Goal: Task Accomplishment & Management: Manage account settings

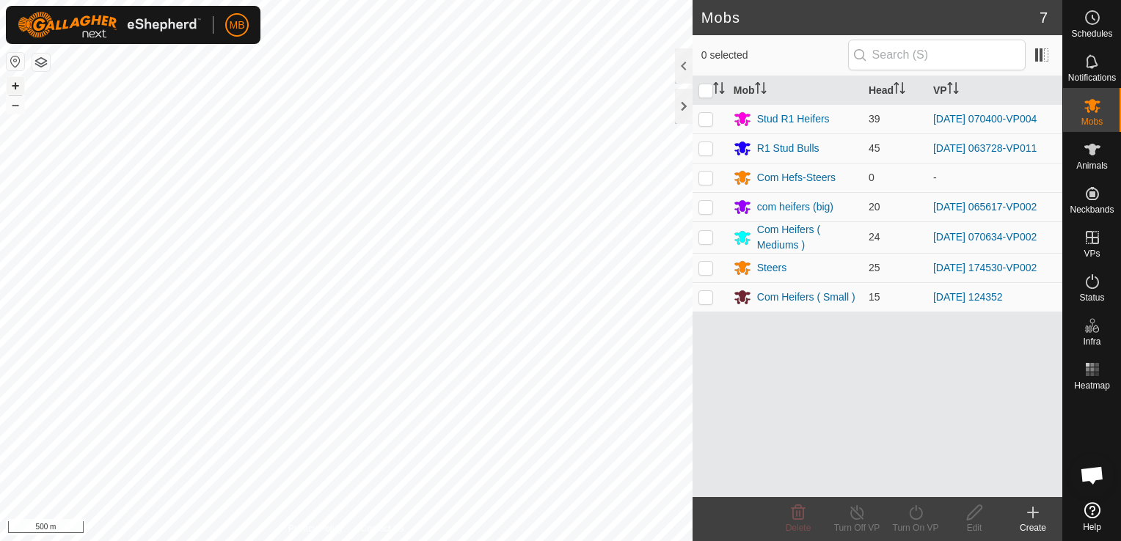
click at [15, 87] on button "+" at bounding box center [16, 86] width 18 height 18
click at [435, 0] on html "MB Schedules Notifications Mobs Animals Neckbands VPs Status Infra Heatmap Help…" at bounding box center [560, 270] width 1121 height 541
click at [18, 84] on button "+" at bounding box center [16, 86] width 18 height 18
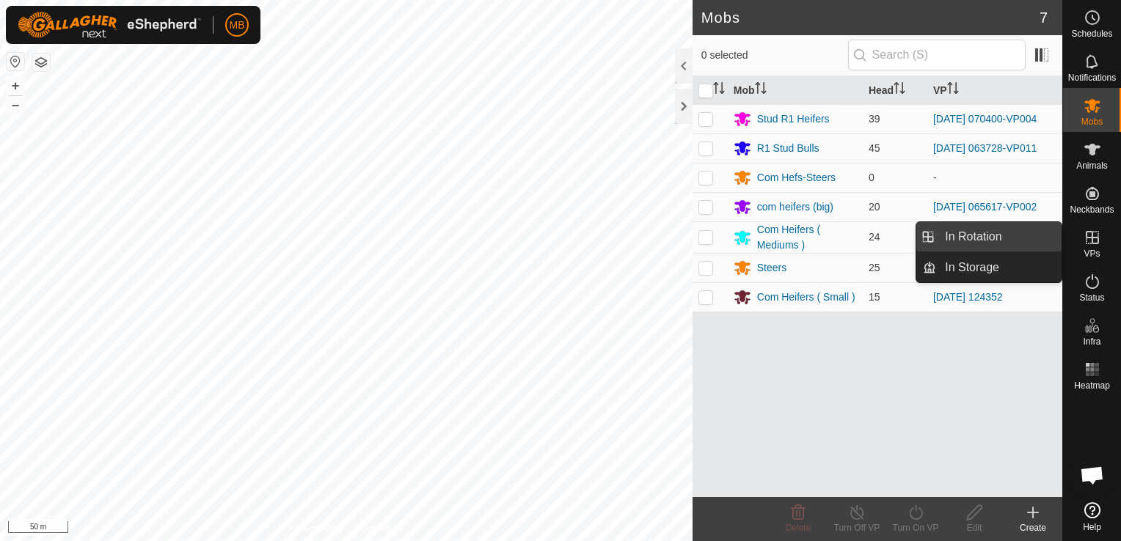
click at [1017, 248] on link "In Rotation" at bounding box center [998, 236] width 125 height 29
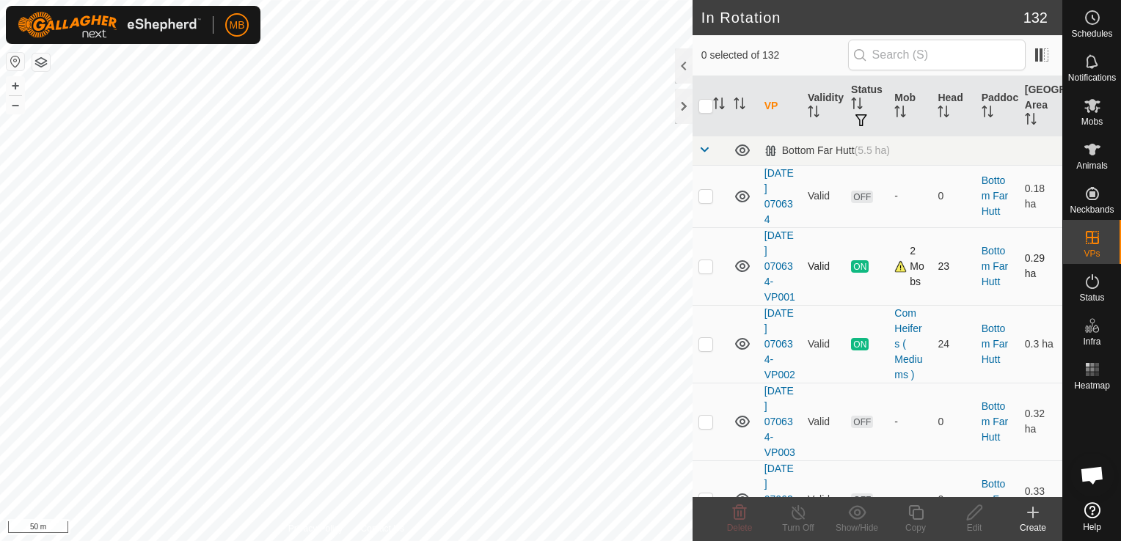
checkbox input "true"
click at [912, 521] on icon at bounding box center [916, 513] width 18 height 18
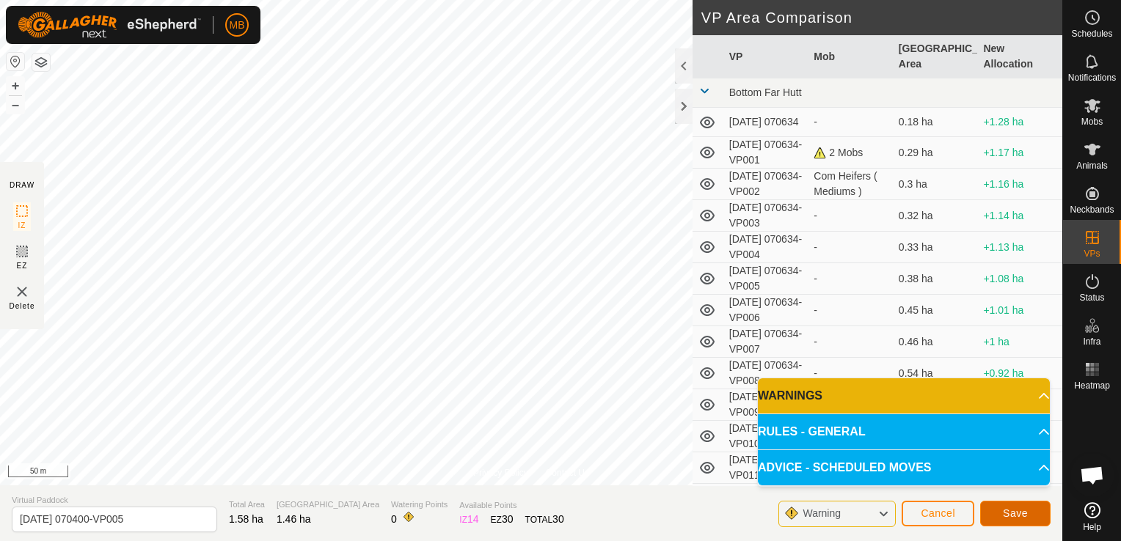
click at [1011, 514] on span "Save" at bounding box center [1015, 514] width 25 height 12
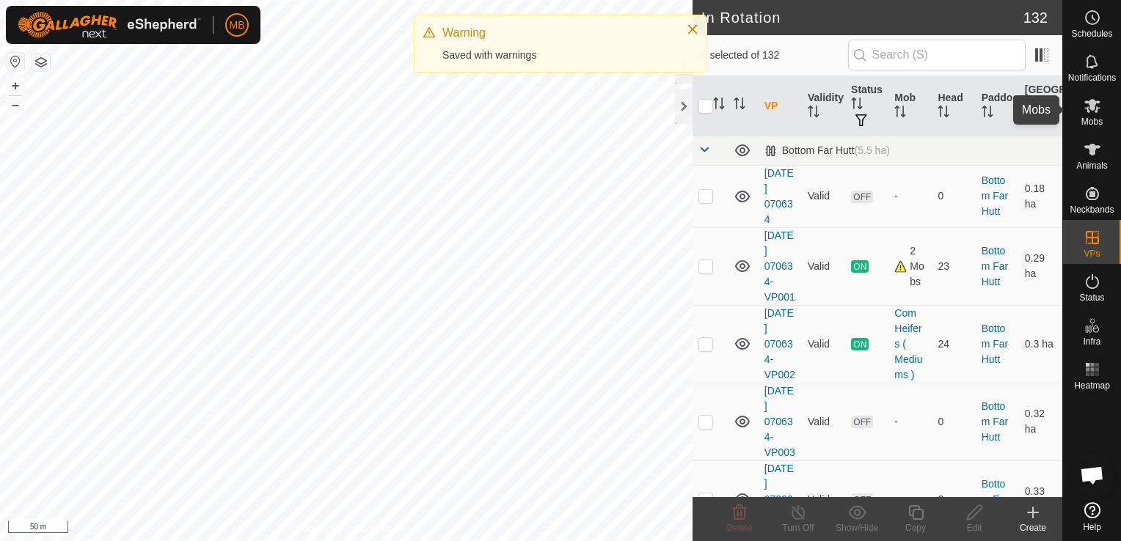
click at [1089, 124] on span "Mobs" at bounding box center [1091, 121] width 21 height 9
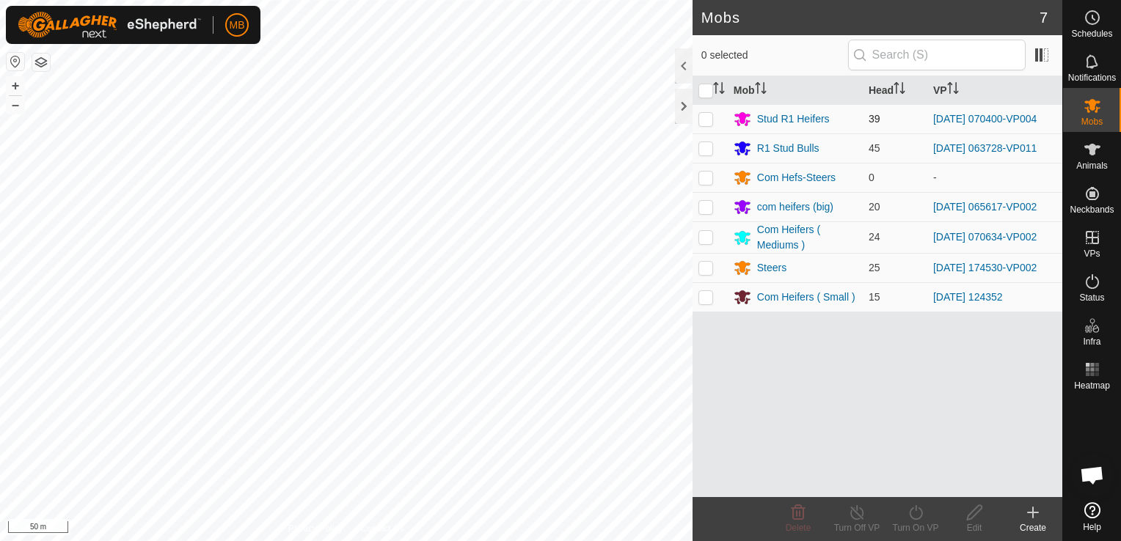
click at [704, 119] on p-checkbox at bounding box center [705, 119] width 15 height 12
checkbox input "true"
click at [919, 525] on div "Turn On VP" at bounding box center [915, 528] width 59 height 13
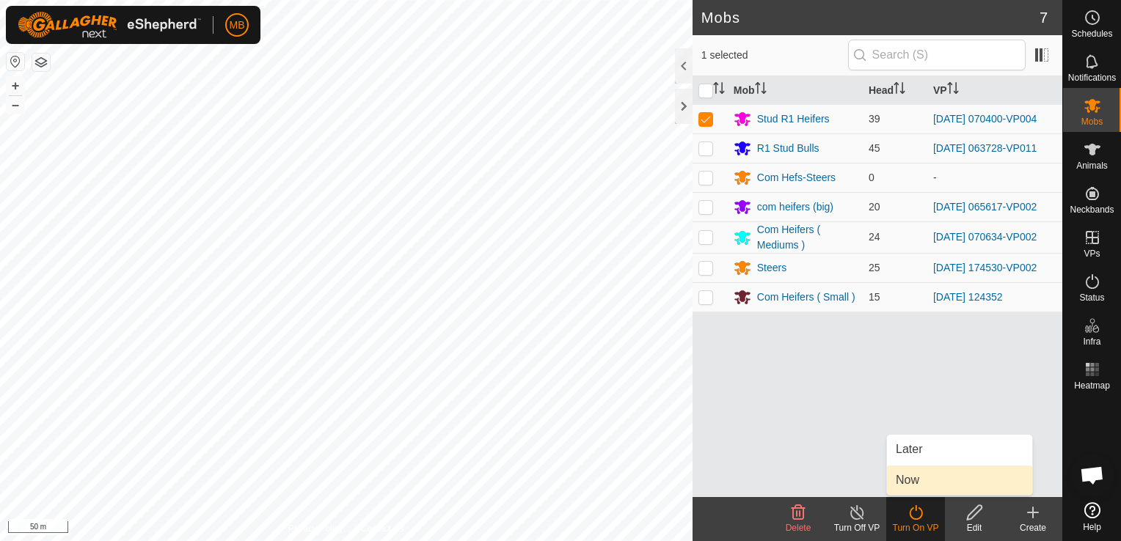
click at [927, 482] on link "Now" at bounding box center [959, 480] width 145 height 29
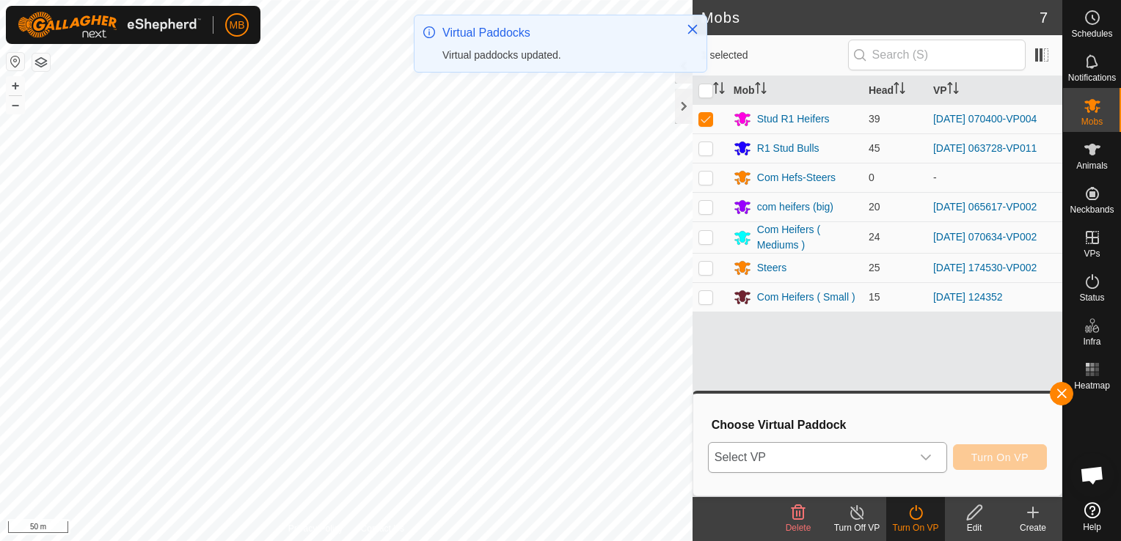
click at [941, 456] on div "dropdown trigger" at bounding box center [925, 457] width 29 height 29
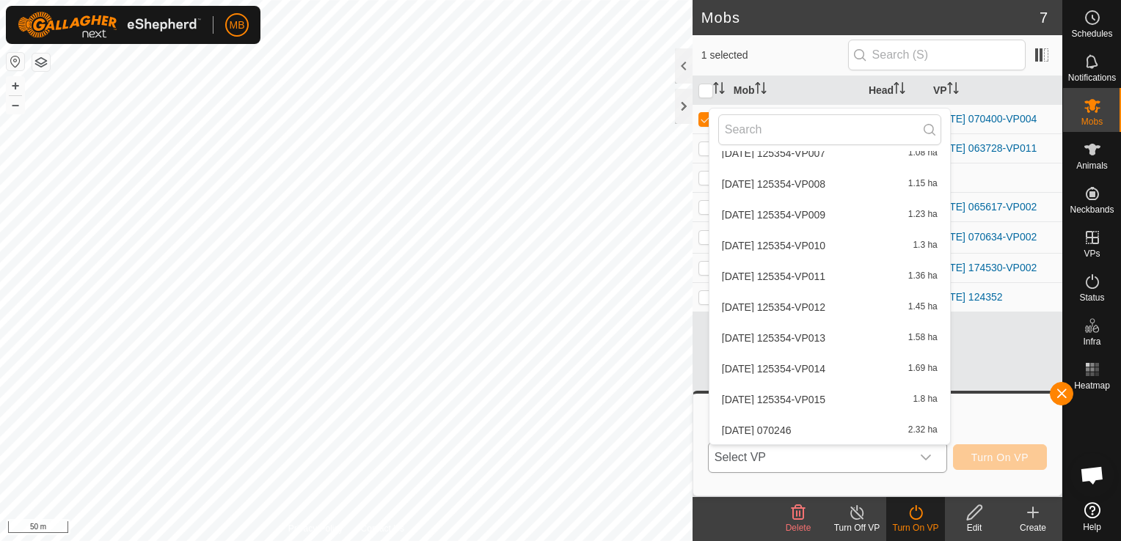
scroll to position [3334, 0]
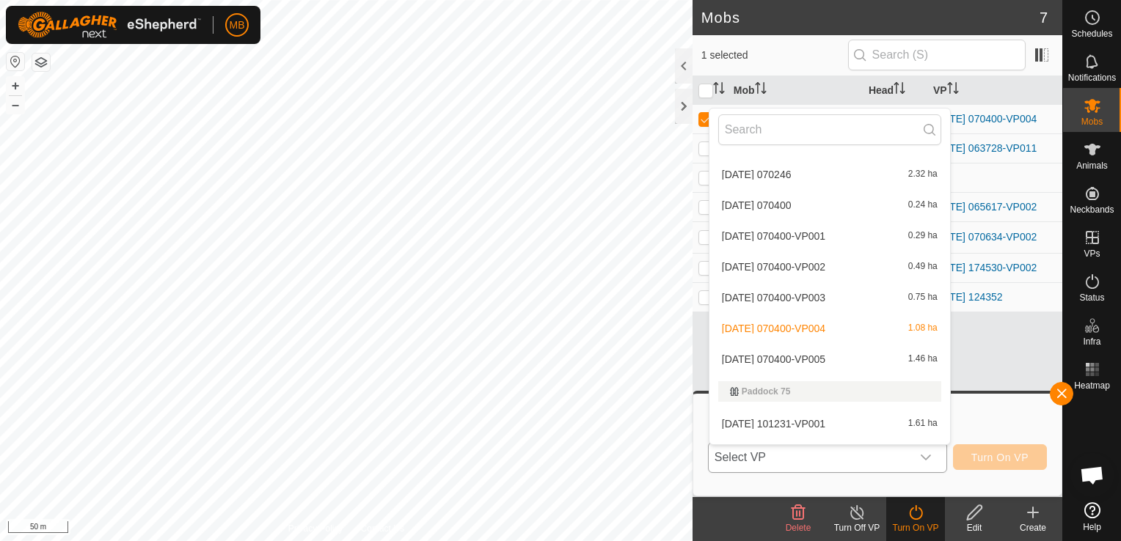
click at [853, 353] on li "[DATE] 070400-VP005 1.46 ha" at bounding box center [829, 359] width 241 height 29
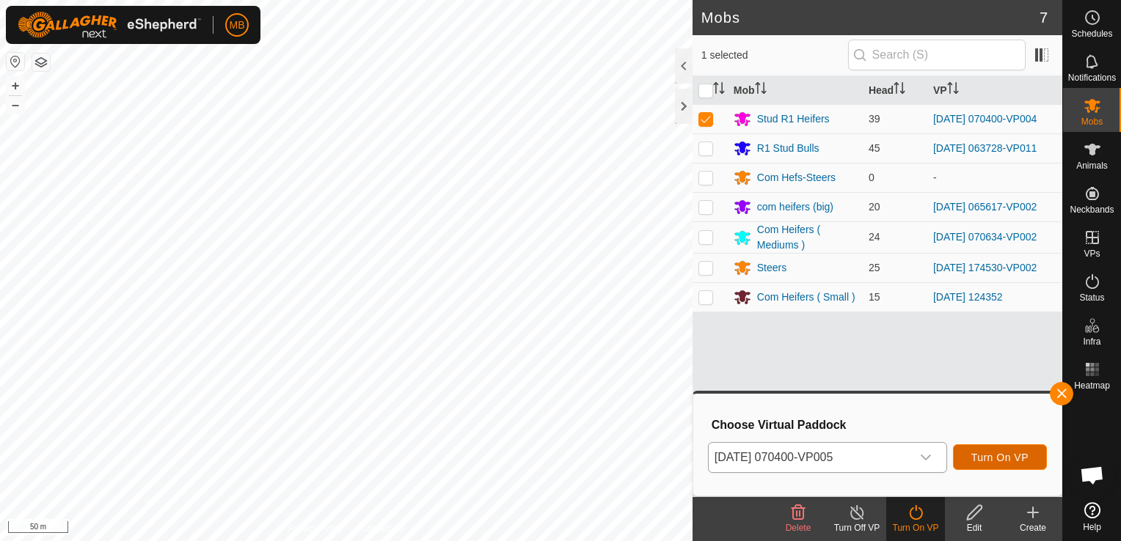
click at [1019, 461] on span "Turn On VP" at bounding box center [999, 458] width 57 height 12
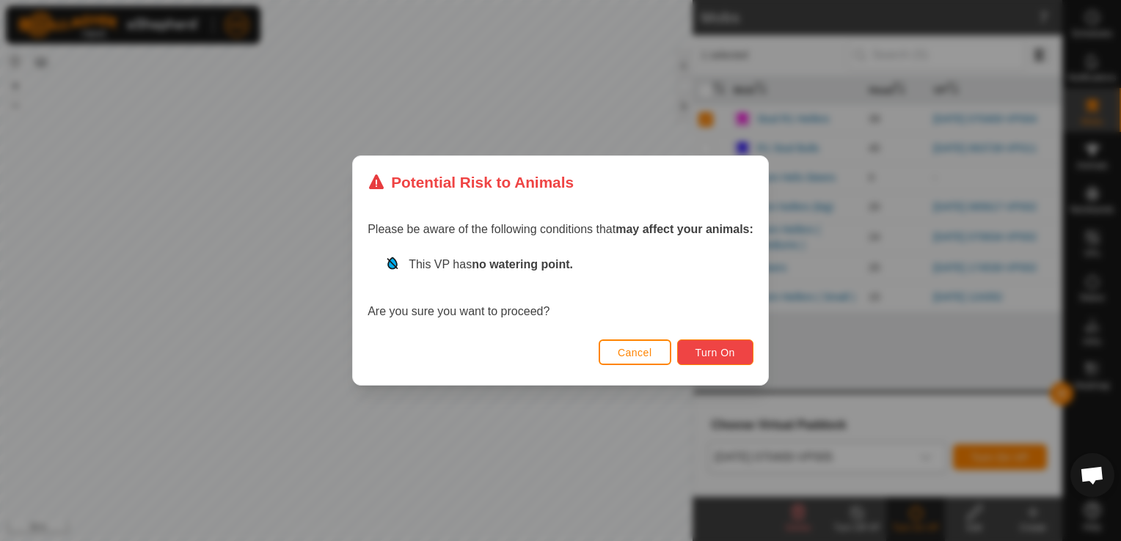
click at [698, 351] on span "Turn On" at bounding box center [716, 353] width 40 height 12
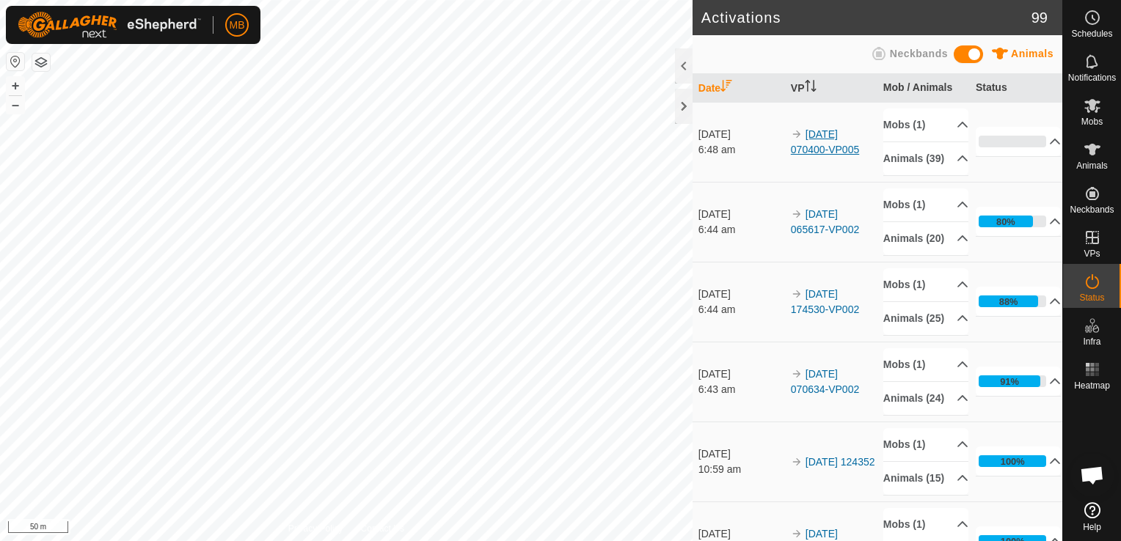
click at [849, 146] on div "Activations 99 Animals Neckbands Date VP Mob / Animals Status [DATE] 6:48 am 20…" at bounding box center [531, 270] width 1062 height 541
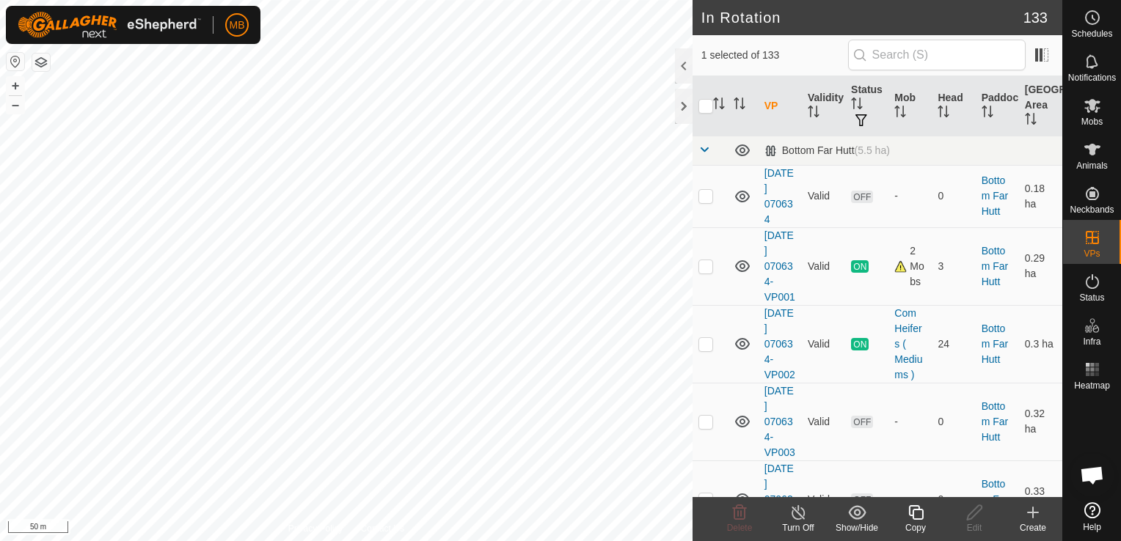
checkbox input "true"
checkbox input "false"
checkbox input "true"
click at [916, 512] on icon at bounding box center [916, 513] width 18 height 18
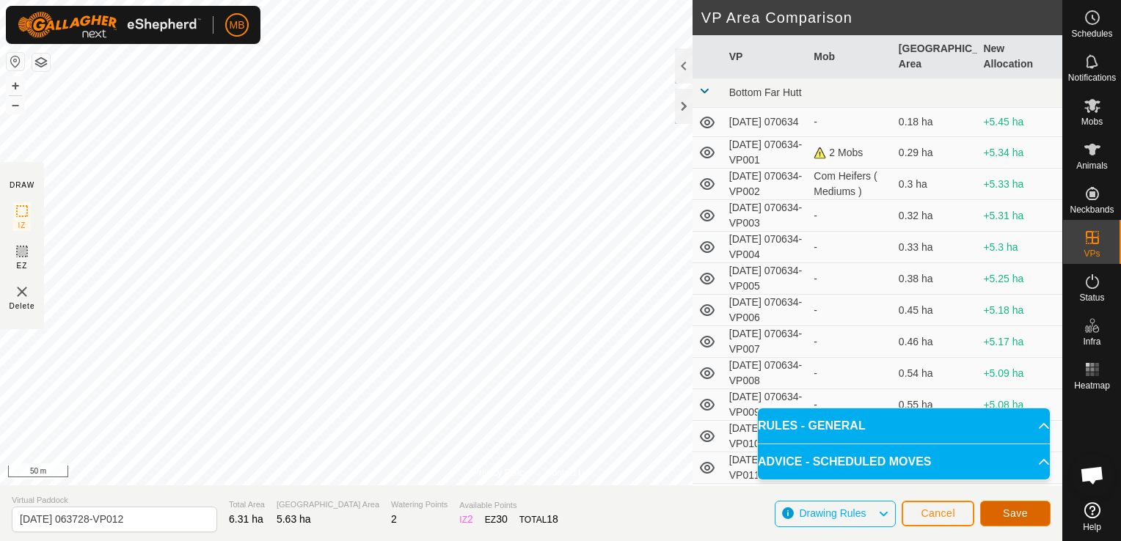
click at [1019, 512] on span "Save" at bounding box center [1015, 514] width 25 height 12
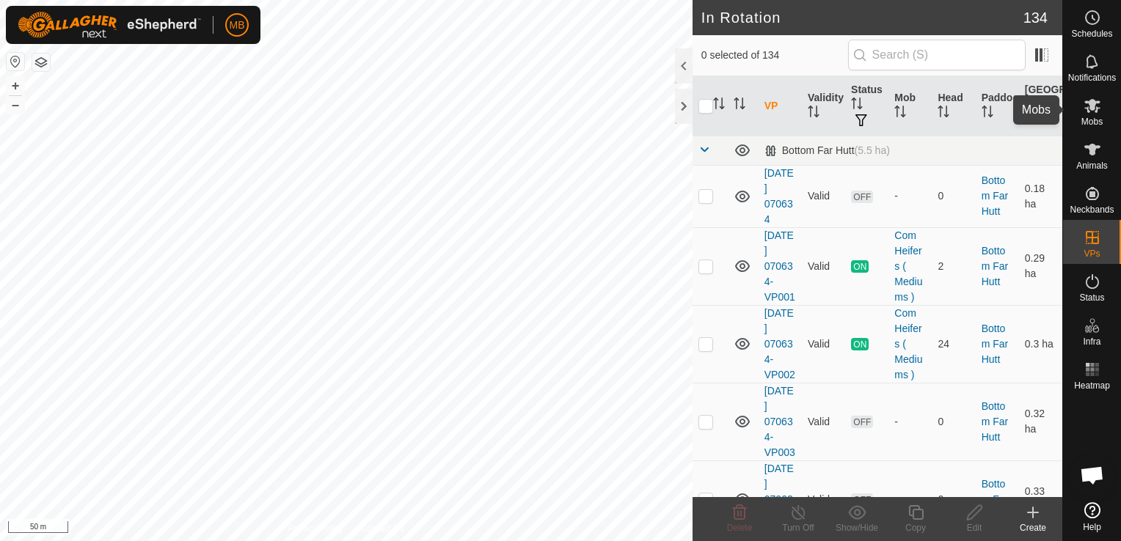
click at [1087, 114] on es-mob-svg-icon at bounding box center [1092, 105] width 26 height 23
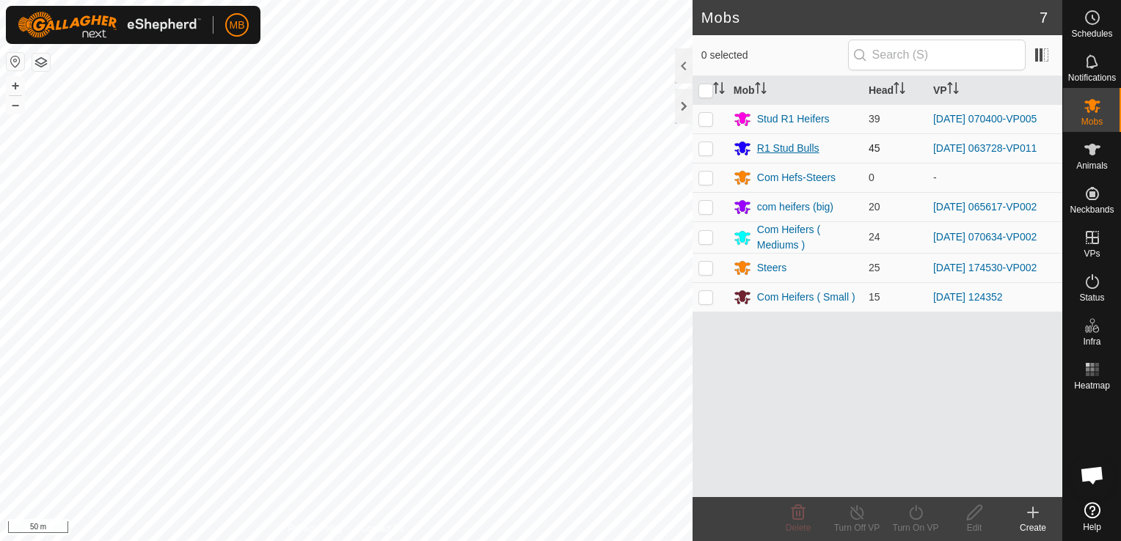
click at [766, 143] on div "R1 Stud Bulls" at bounding box center [788, 148] width 62 height 15
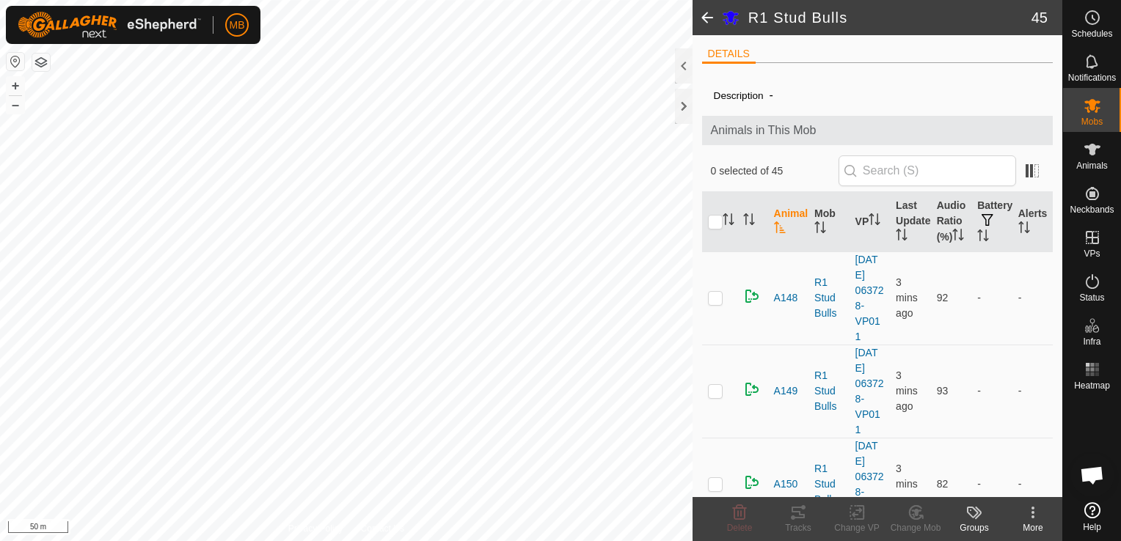
click at [707, 10] on span at bounding box center [707, 17] width 29 height 35
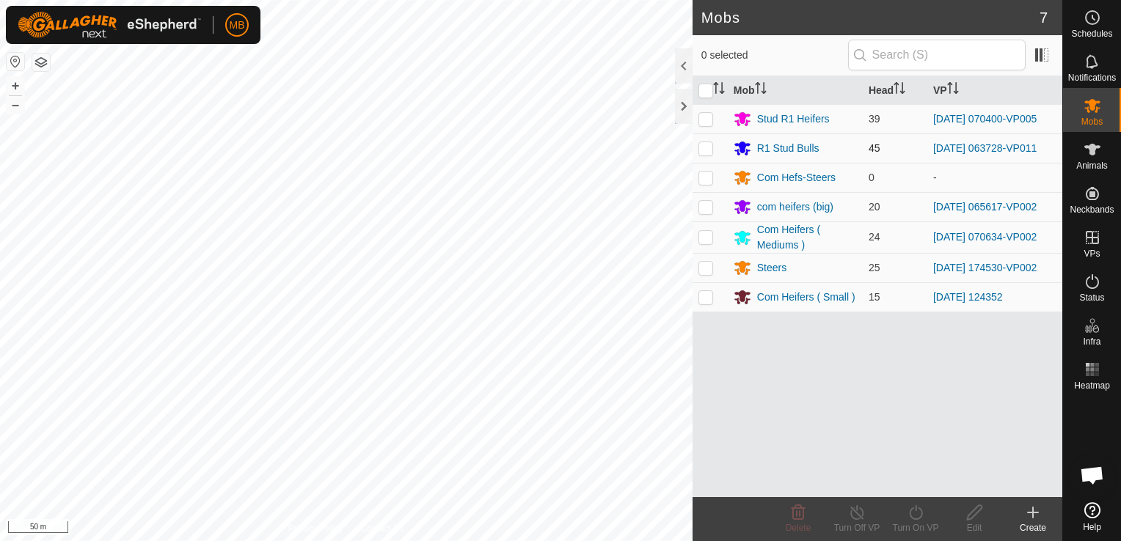
click at [704, 153] on p-checkbox at bounding box center [705, 148] width 15 height 12
checkbox input "true"
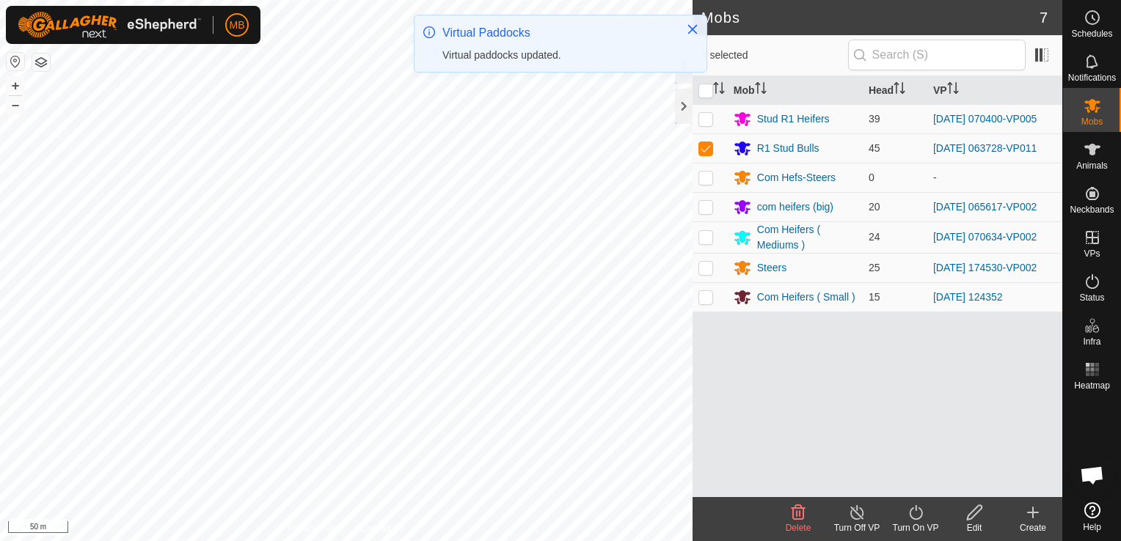
click at [914, 525] on div "Turn On VP" at bounding box center [915, 528] width 59 height 13
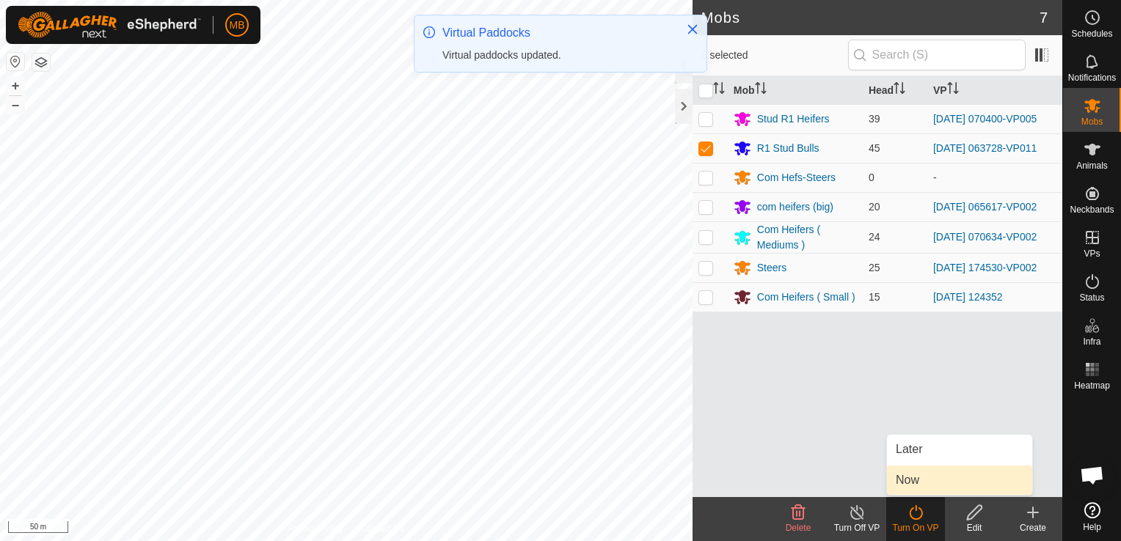
click at [925, 481] on link "Now" at bounding box center [959, 480] width 145 height 29
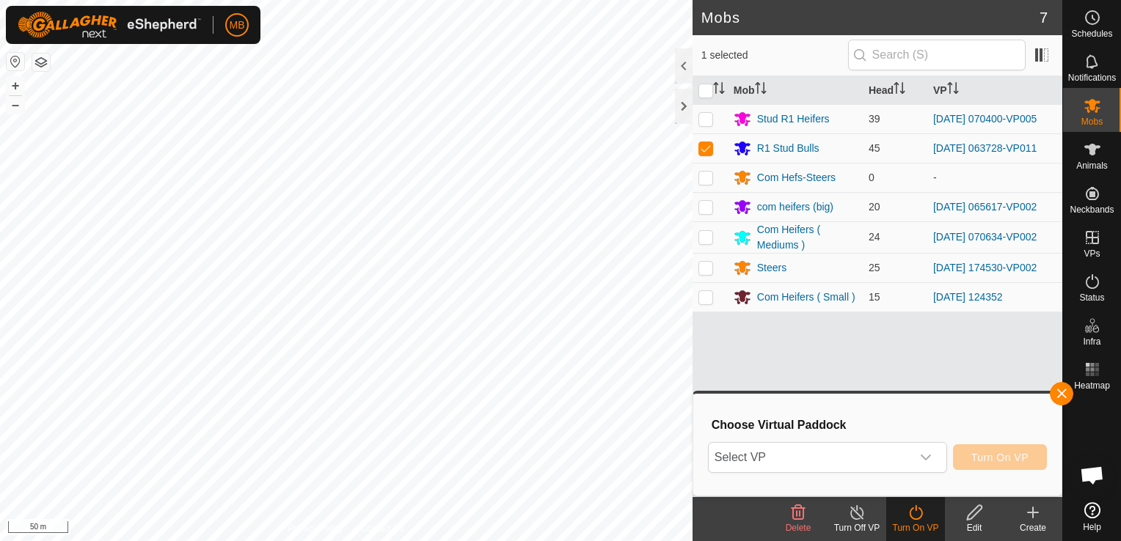
click at [925, 441] on div "Select VP Turn On VP" at bounding box center [877, 457] width 339 height 35
click at [925, 445] on div "dropdown trigger" at bounding box center [925, 457] width 29 height 29
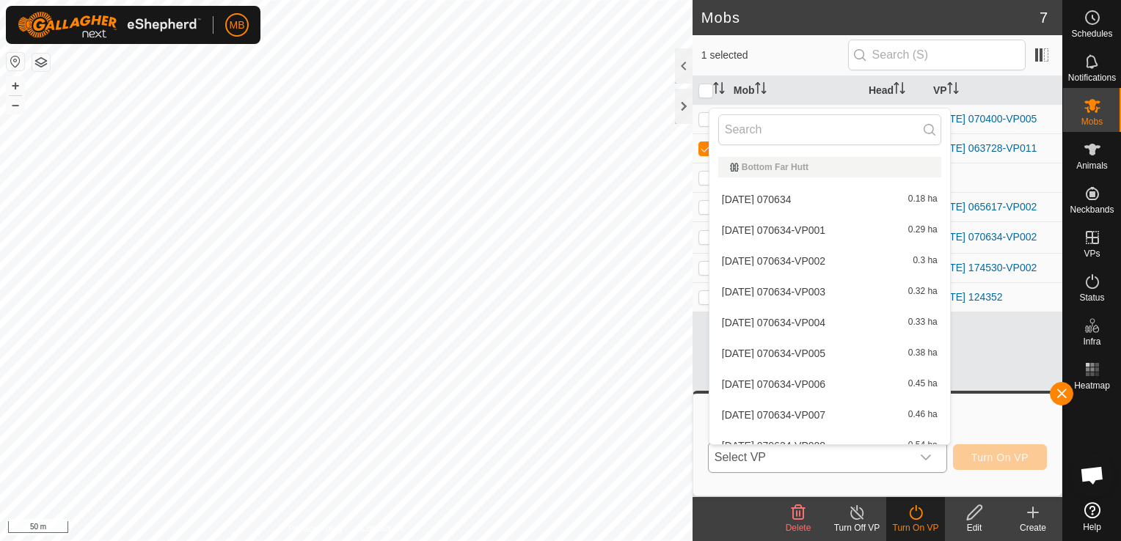
click at [925, 453] on icon "dropdown trigger" at bounding box center [926, 458] width 12 height 12
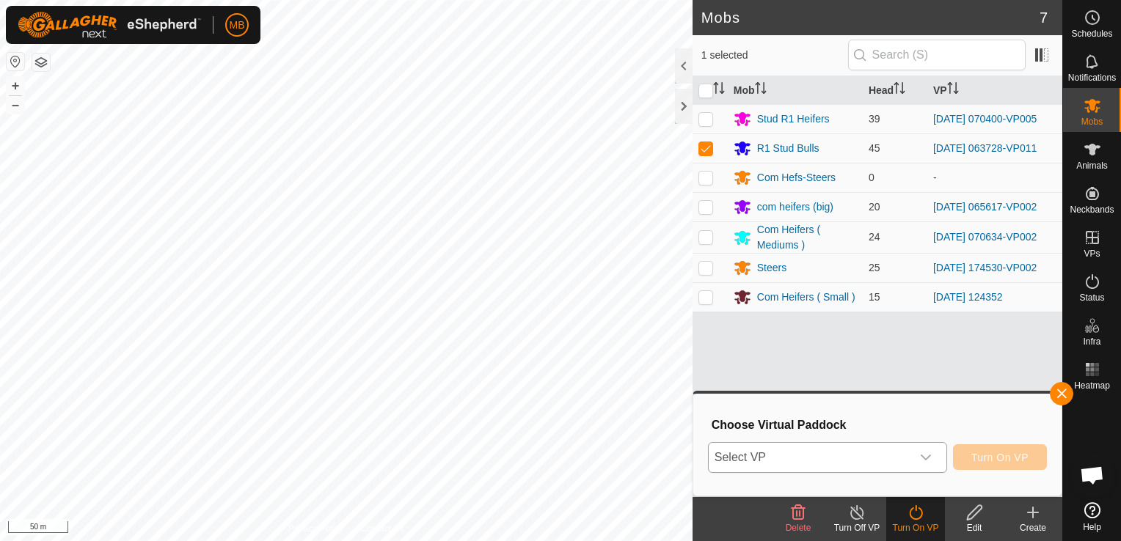
click at [925, 453] on icon "dropdown trigger" at bounding box center [926, 458] width 12 height 12
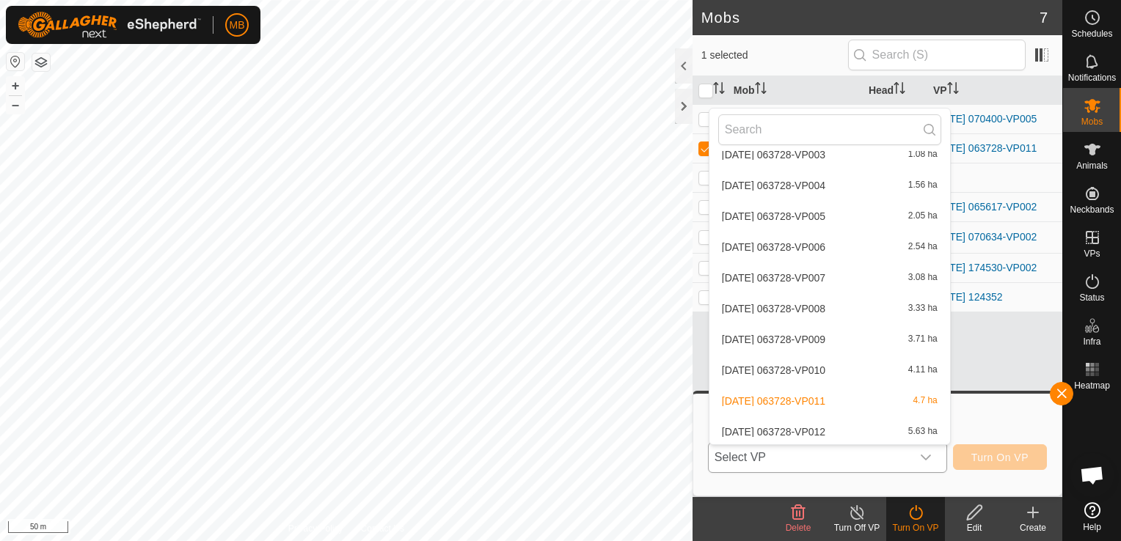
scroll to position [4104, 0]
click at [891, 429] on li "[DATE] 063728-VP012 5.63 ha" at bounding box center [829, 429] width 241 height 29
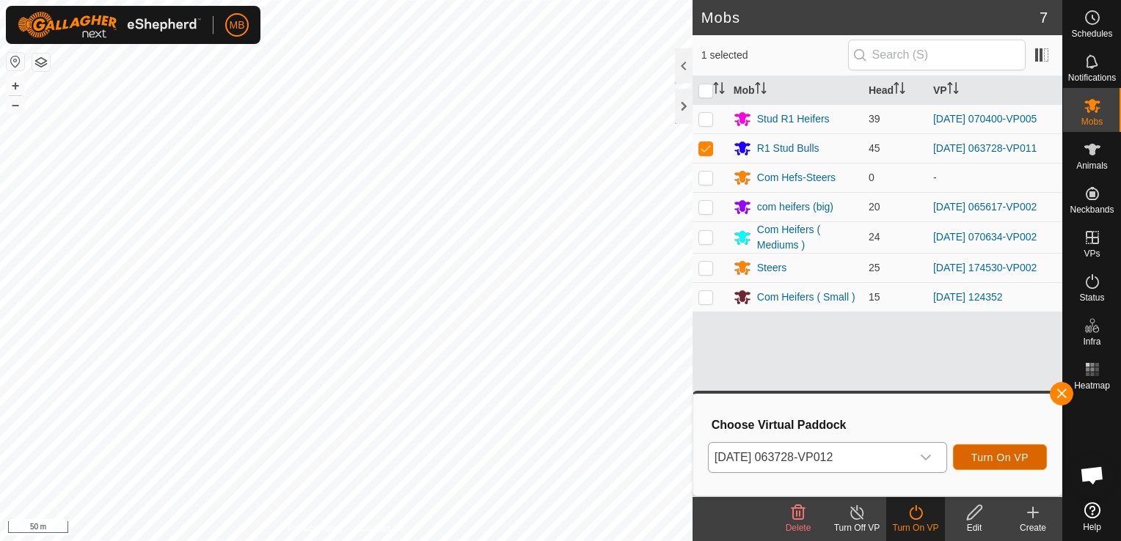
click at [987, 466] on button "Turn On VP" at bounding box center [1000, 458] width 94 height 26
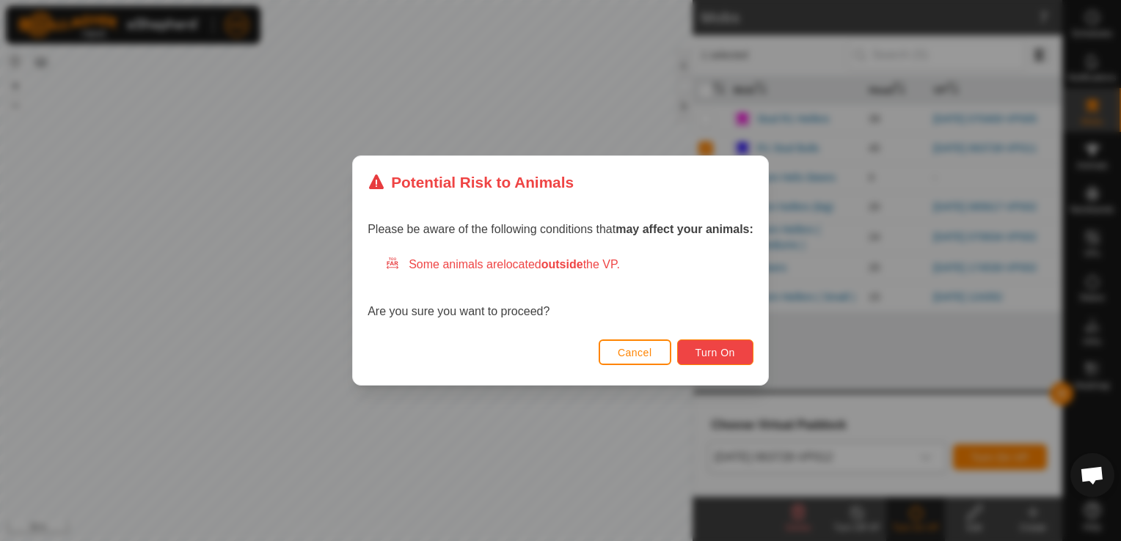
click at [731, 351] on span "Turn On" at bounding box center [716, 353] width 40 height 12
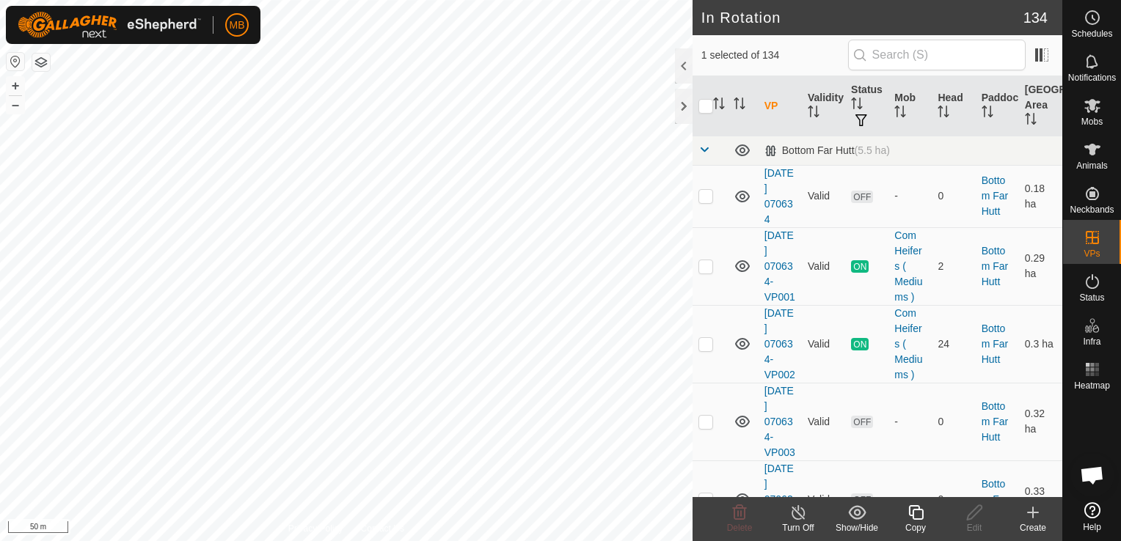
click at [789, 516] on icon at bounding box center [798, 513] width 18 height 18
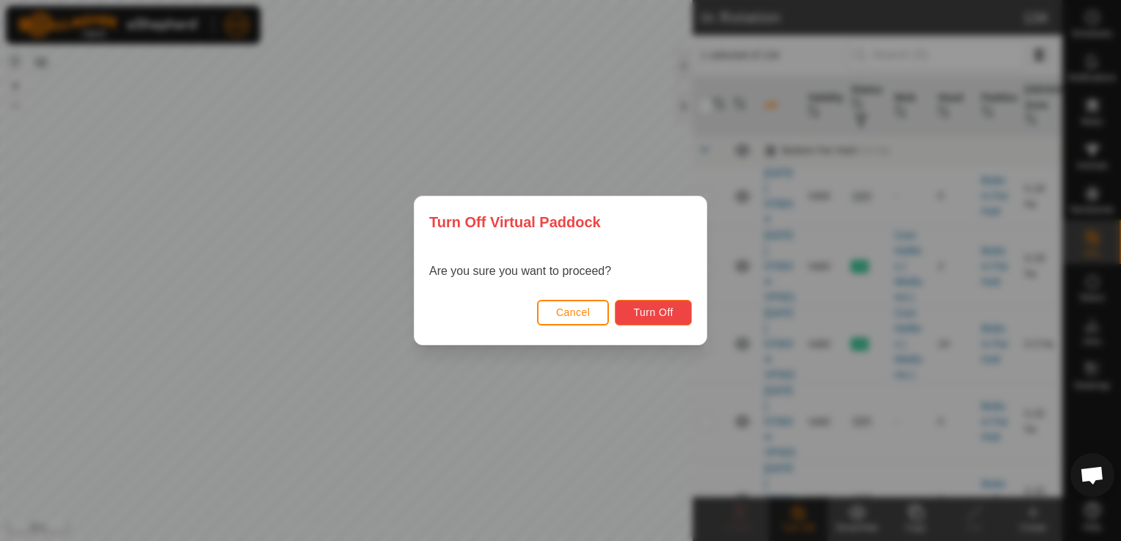
click at [666, 312] on span "Turn Off" at bounding box center [653, 313] width 40 height 12
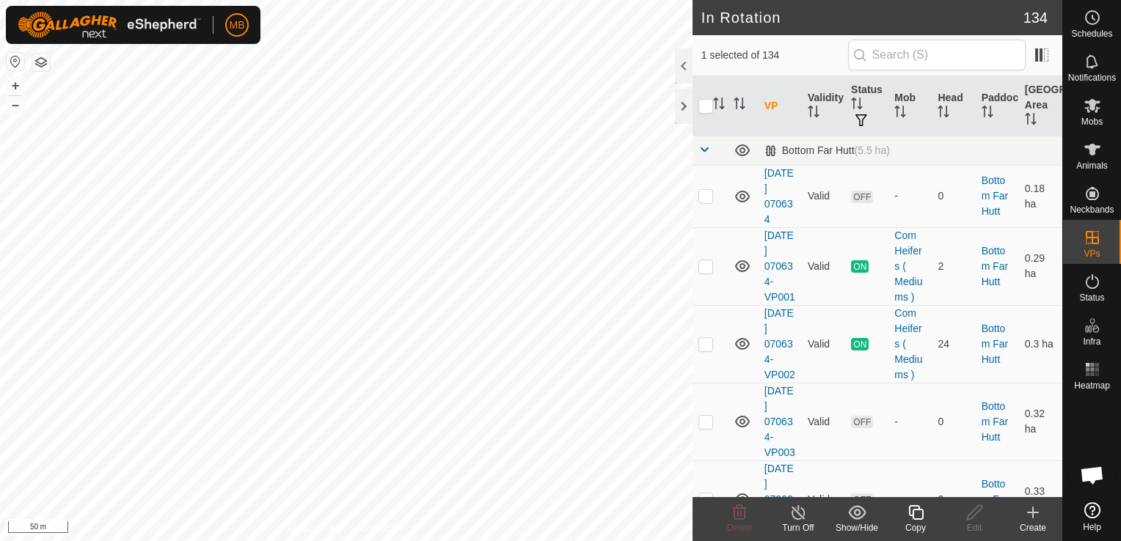
checkbox input "false"
checkbox input "true"
click at [796, 522] on div "Turn Off" at bounding box center [798, 528] width 59 height 13
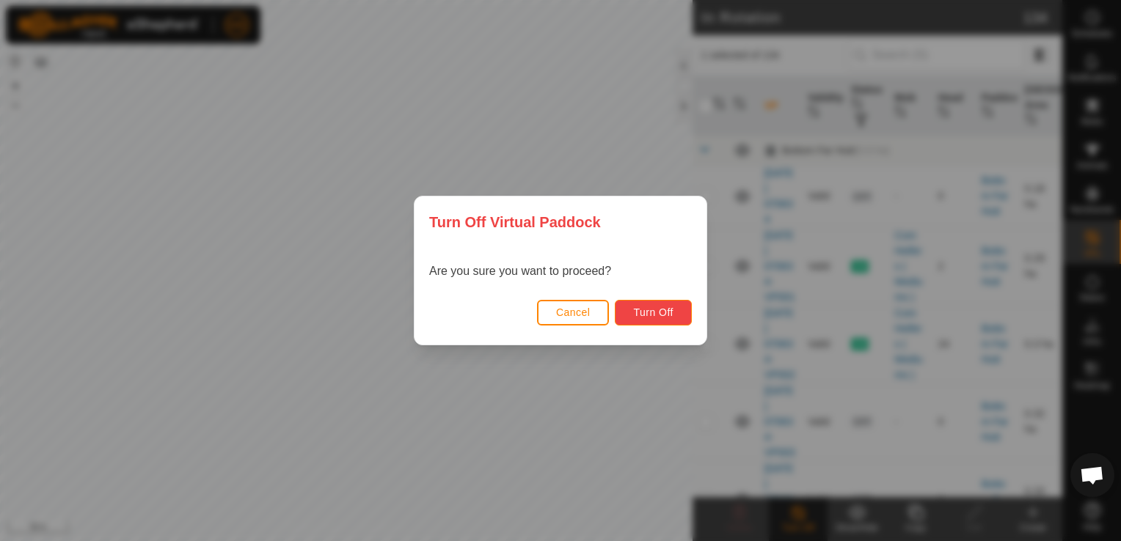
click at [660, 310] on span "Turn Off" at bounding box center [653, 313] width 40 height 12
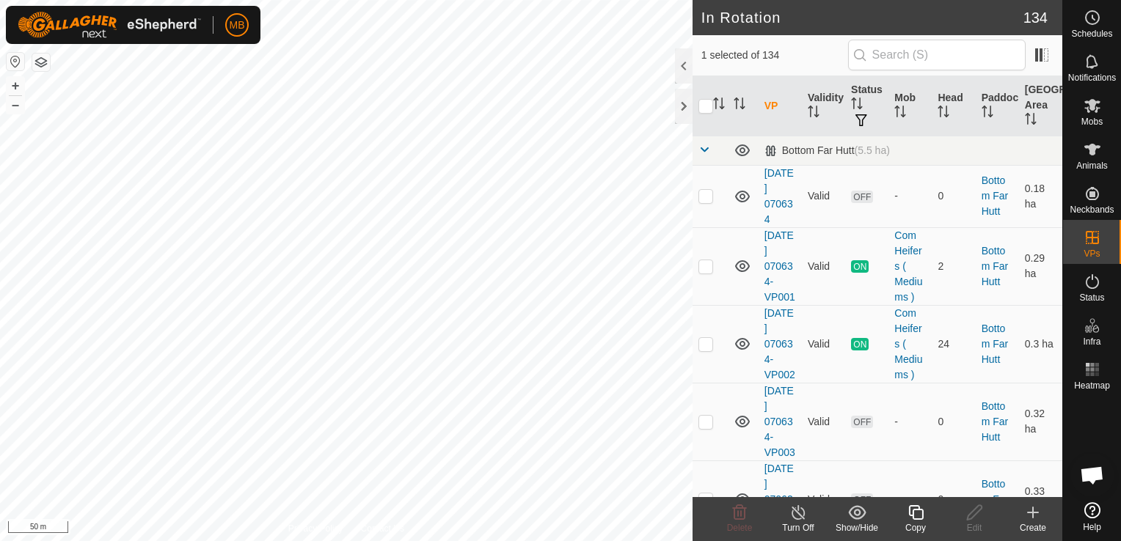
checkbox input "true"
checkbox input "false"
click at [740, 527] on span "Delete" at bounding box center [740, 528] width 26 height 10
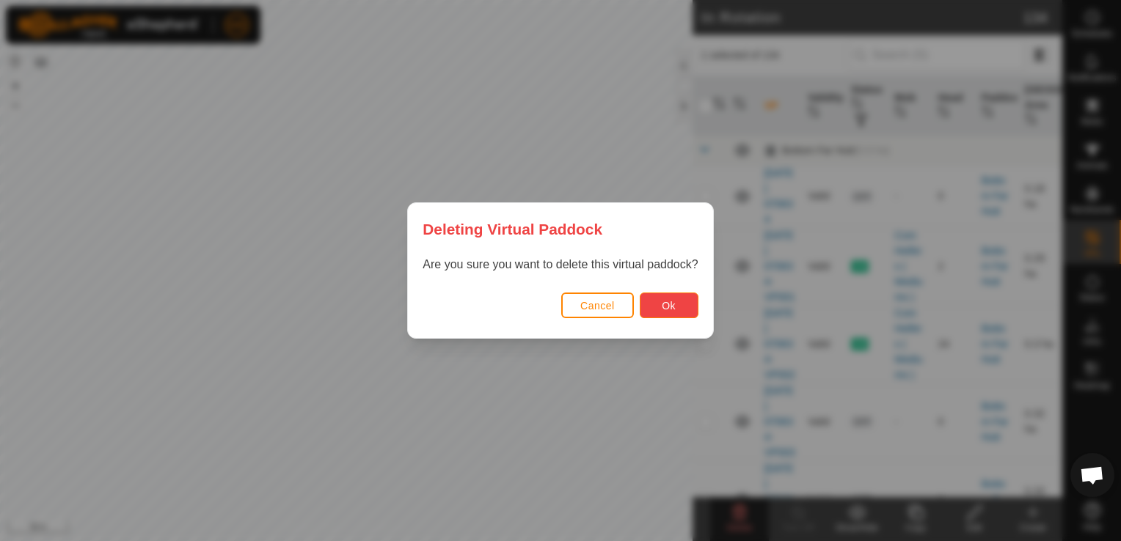
click at [665, 315] on button "Ok" at bounding box center [669, 306] width 59 height 26
checkbox input "false"
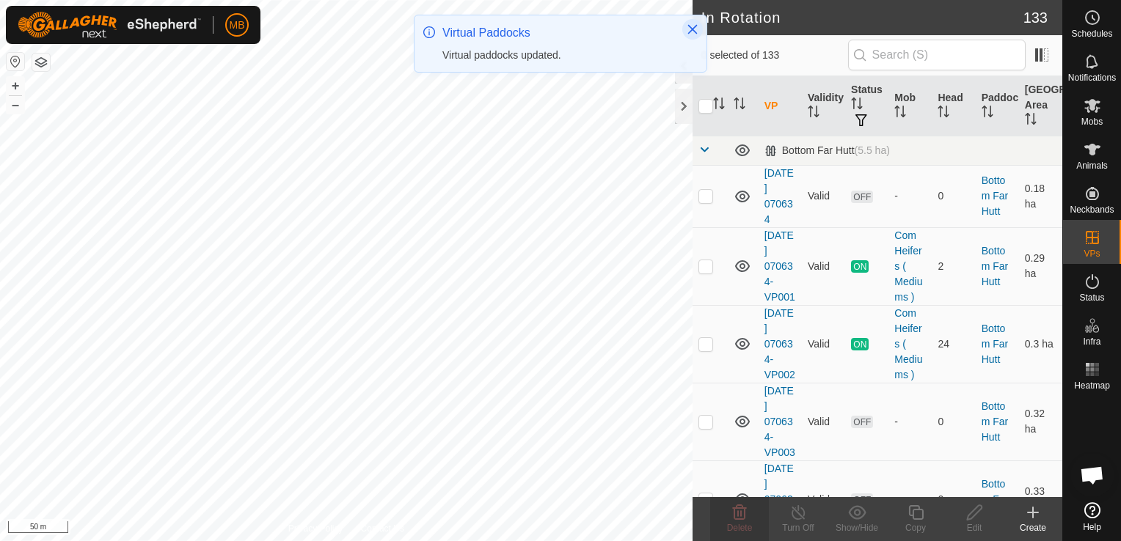
click at [691, 36] on button "Close" at bounding box center [692, 29] width 21 height 21
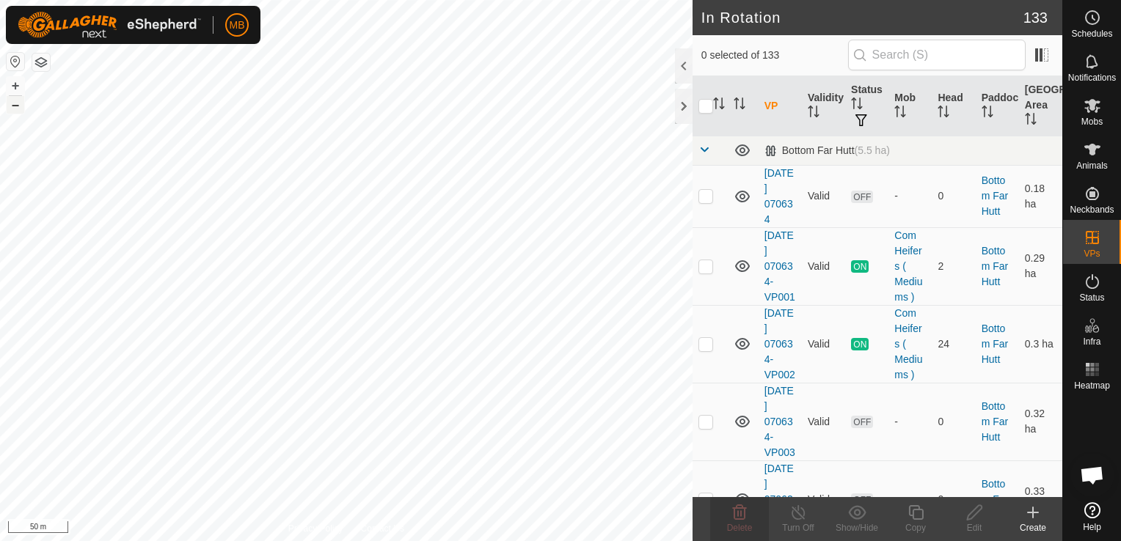
click at [12, 107] on button "–" at bounding box center [16, 105] width 18 height 18
click at [15, 90] on button "+" at bounding box center [16, 86] width 18 height 18
checkbox input "true"
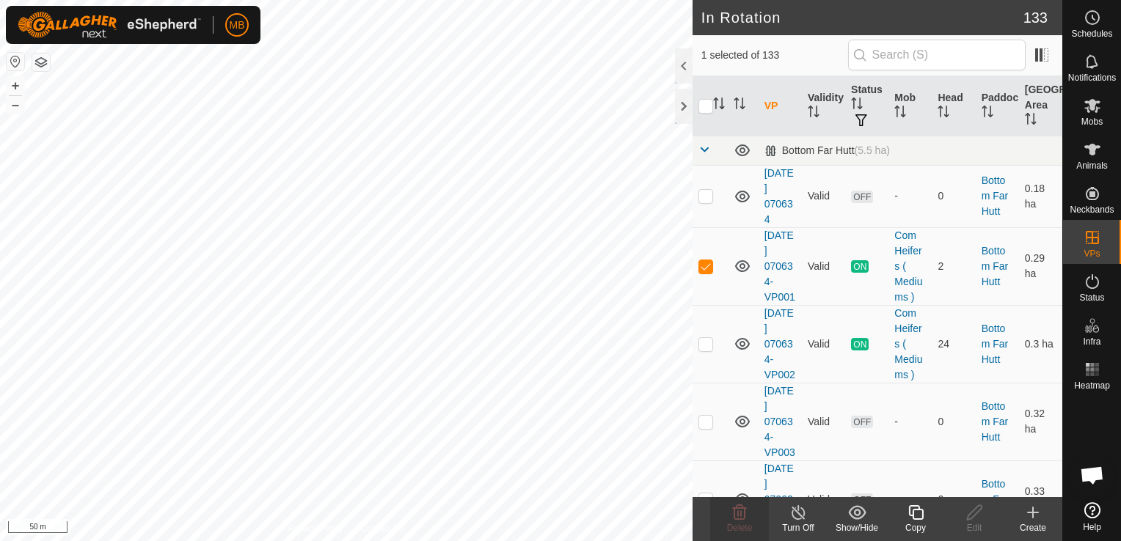
click at [795, 522] on div "Turn Off" at bounding box center [798, 528] width 59 height 13
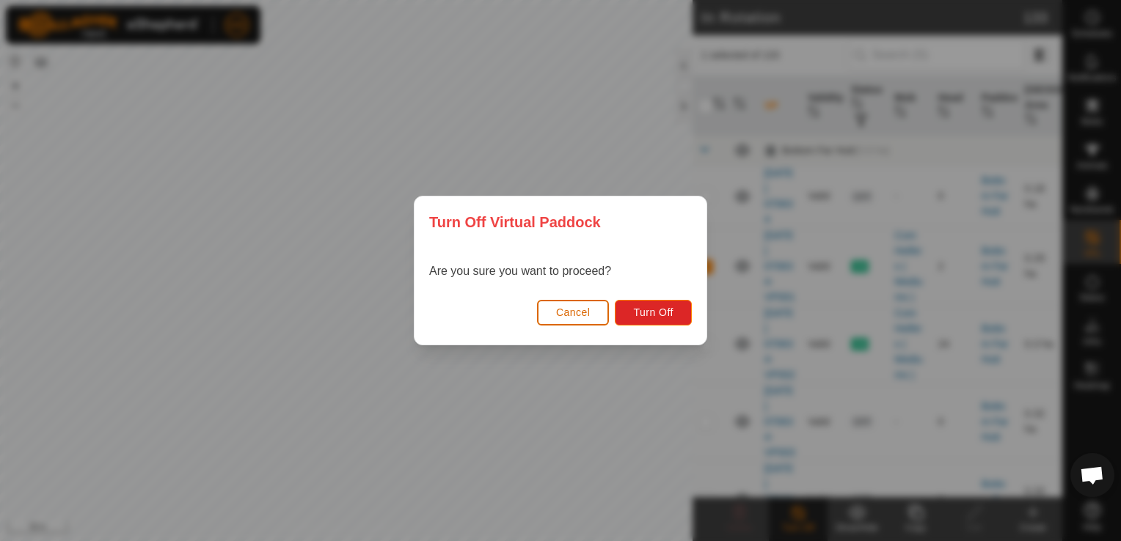
click at [583, 315] on span "Cancel" at bounding box center [573, 313] width 34 height 12
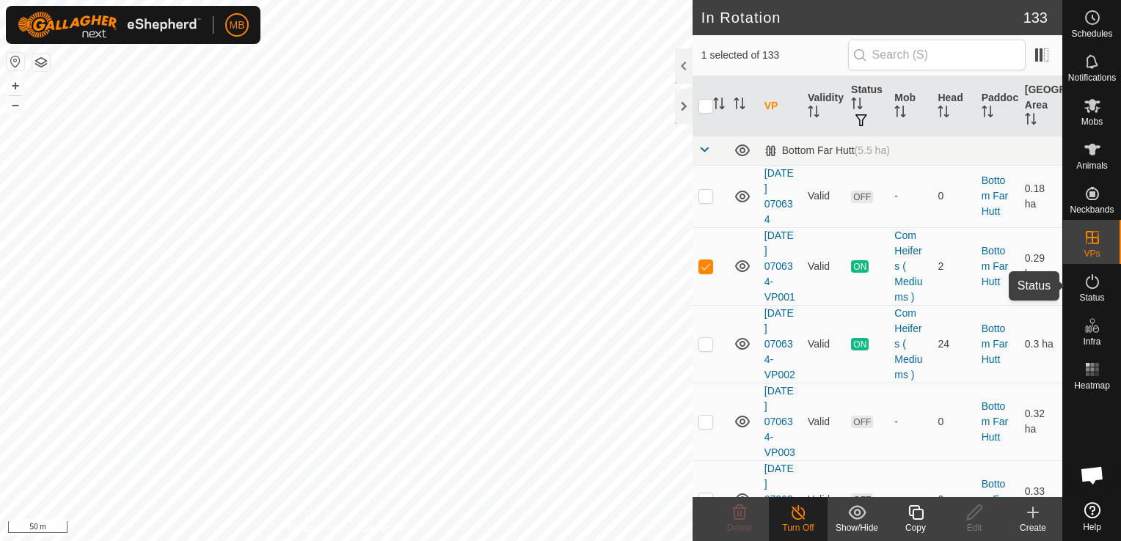
click at [1098, 286] on icon at bounding box center [1093, 282] width 18 height 18
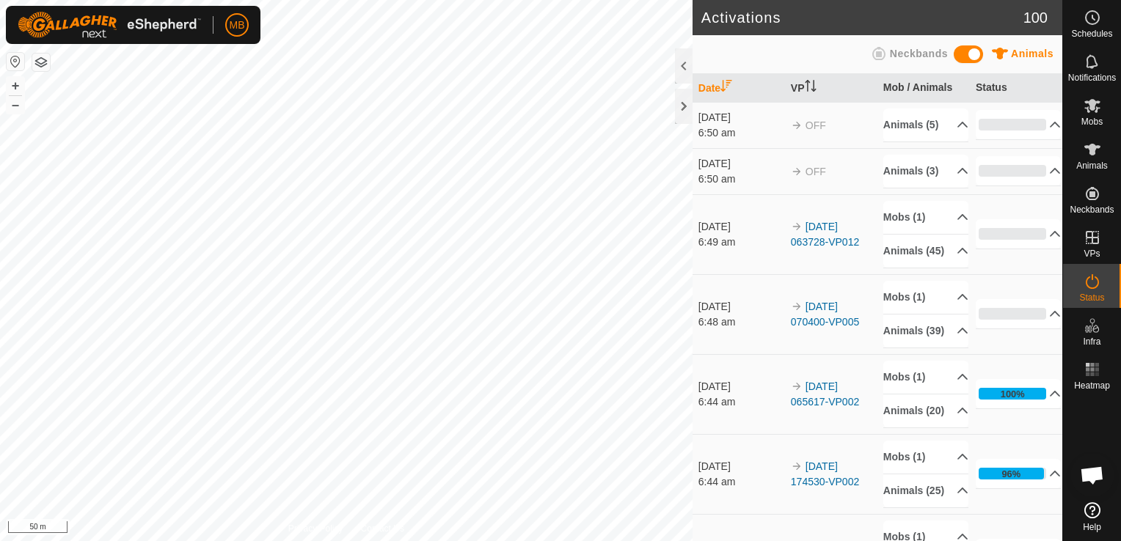
click at [1098, 286] on icon at bounding box center [1093, 282] width 18 height 18
click at [115, 0] on html "MB Schedules Notifications Mobs Animals Neckbands VPs Status Infra Heatmap Help…" at bounding box center [560, 270] width 1121 height 541
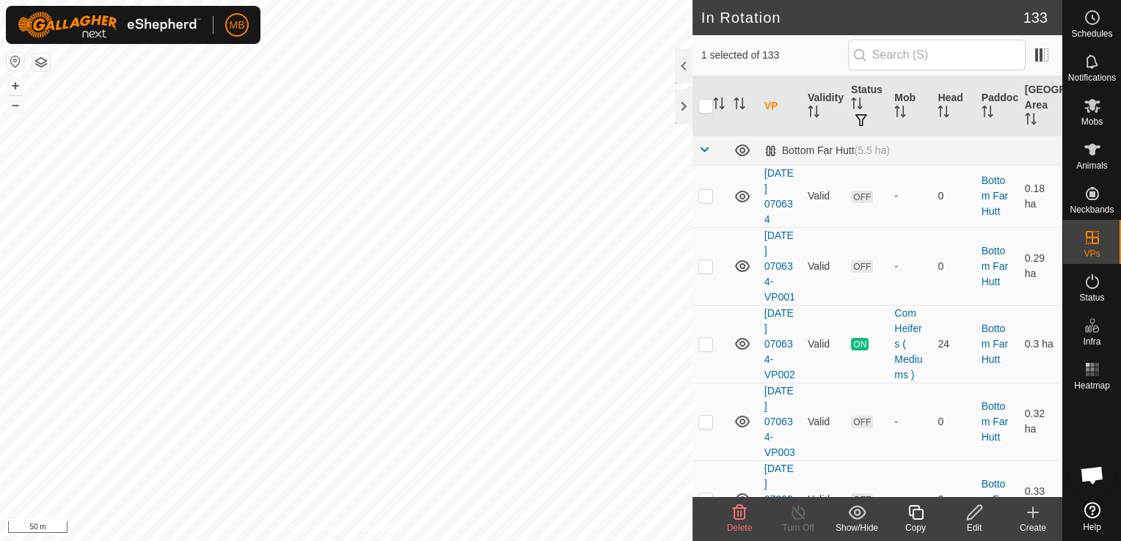
checkbox input "false"
click at [561, 541] on html "MB Schedules Notifications Mobs Animals Neckbands VPs Status Infra Heatmap Help…" at bounding box center [560, 270] width 1121 height 541
click at [483, 541] on html "MB Schedules Notifications Mobs Animals Neckbands VPs Status Infra Heatmap Help…" at bounding box center [560, 270] width 1121 height 541
click at [396, 527] on div "Privacy Policy Contact Us A156 1326059581 Stud R1 Heifers 2025-09-02 070400-VP0…" at bounding box center [346, 270] width 693 height 541
click at [428, 541] on html "MB Schedules Notifications Mobs Animals Neckbands VPs Status Infra Heatmap Help…" at bounding box center [560, 270] width 1121 height 541
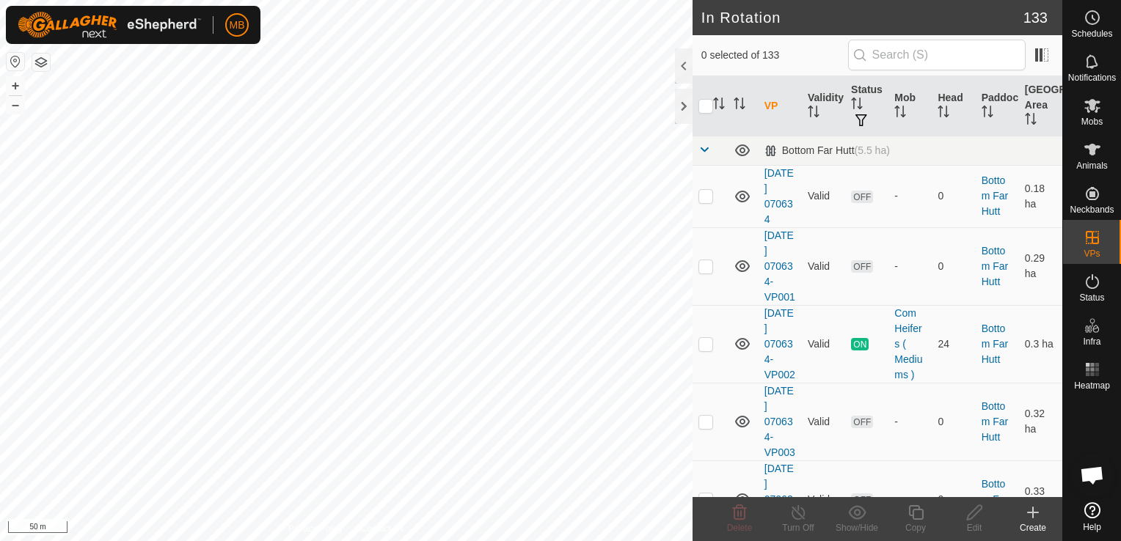
click at [195, 541] on html "MB Schedules Notifications Mobs Animals Neckbands VPs Status Infra Heatmap Help…" at bounding box center [560, 270] width 1121 height 541
click at [204, 541] on html "MB Schedules Notifications Mobs Animals Neckbands VPs Status Infra Heatmap Help…" at bounding box center [560, 270] width 1121 height 541
click at [1089, 112] on icon at bounding box center [1092, 106] width 16 height 14
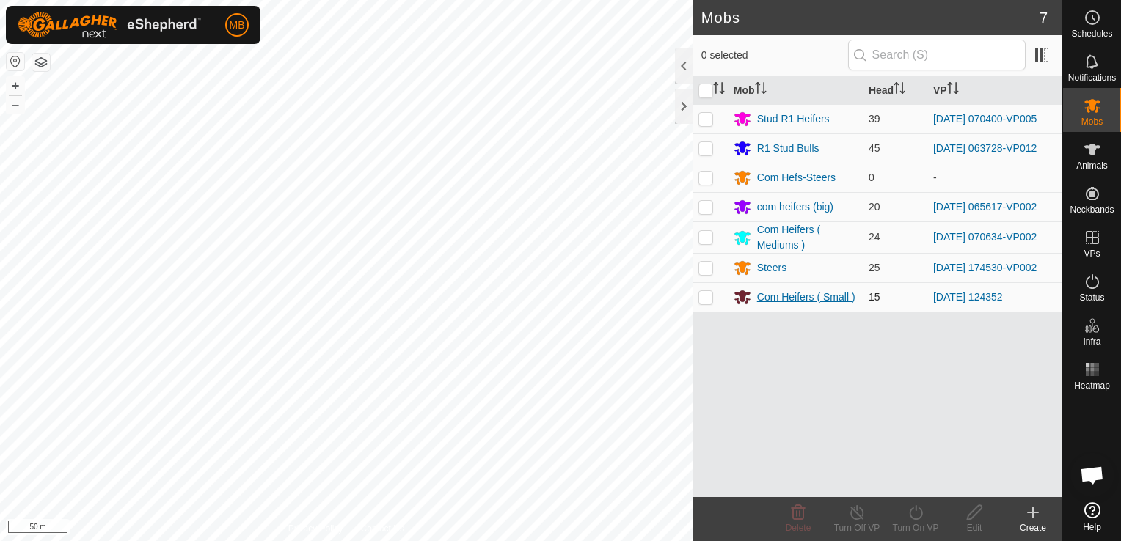
click at [763, 299] on div "Com Heifers ( Small )" at bounding box center [806, 297] width 98 height 15
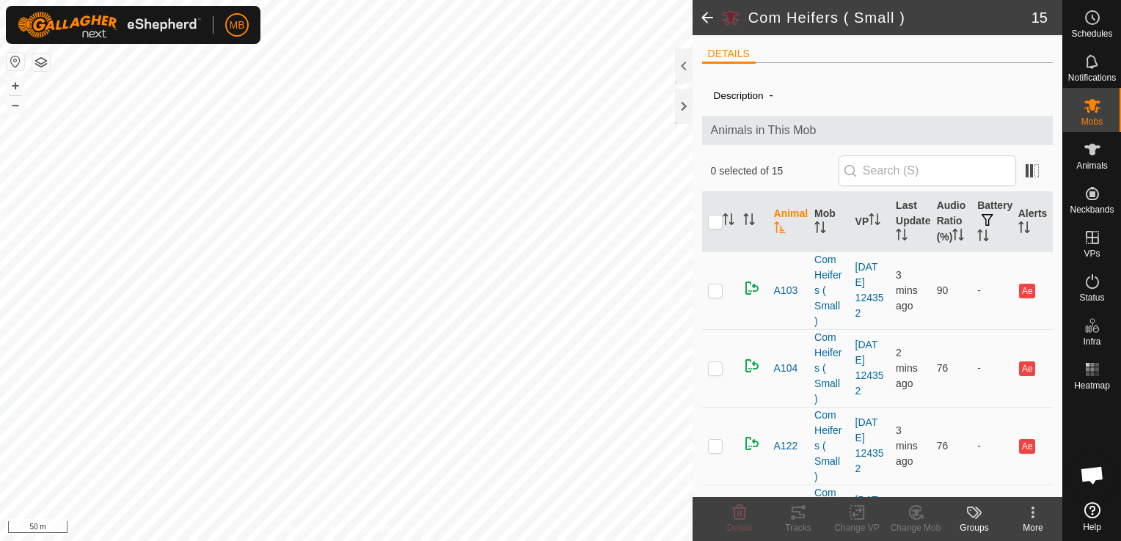
click at [1033, 522] on div "More" at bounding box center [1033, 528] width 59 height 13
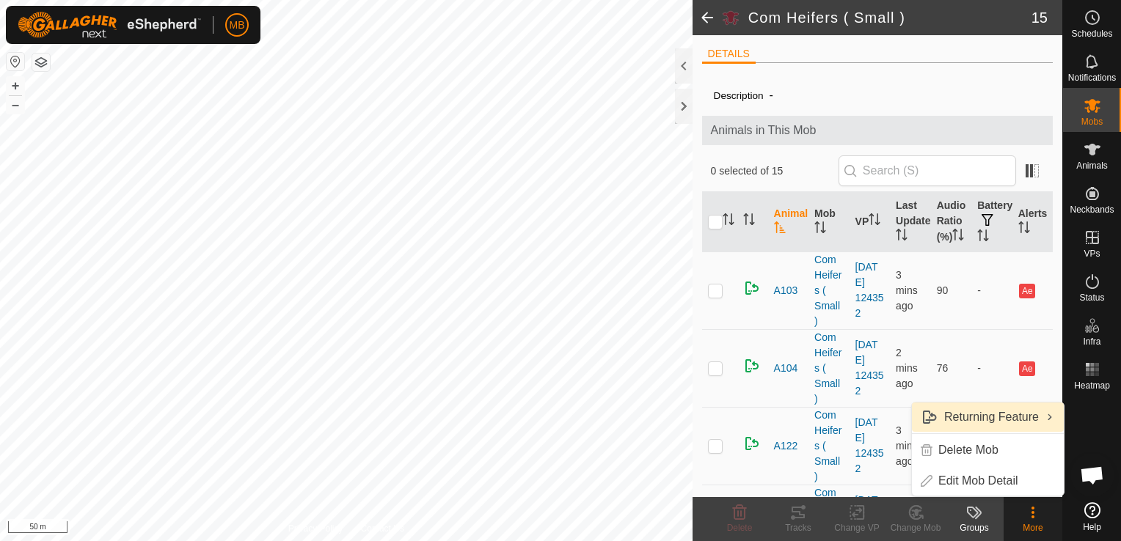
click at [1034, 410] on link "Returning Feature" at bounding box center [988, 417] width 152 height 29
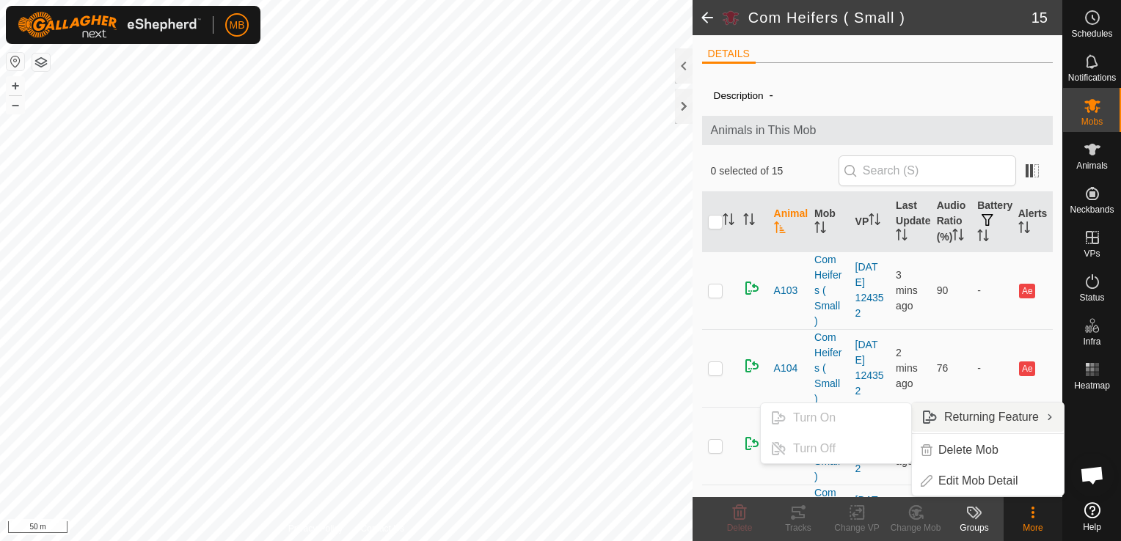
click at [880, 421] on ul "Turn On Turn Off" at bounding box center [836, 434] width 152 height 62
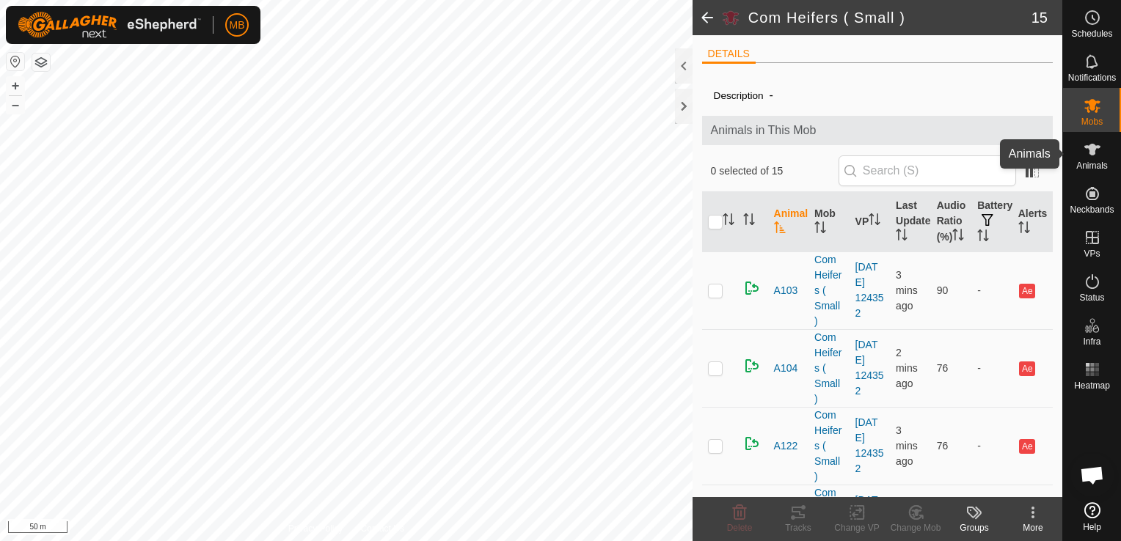
click at [1095, 151] on icon at bounding box center [1093, 150] width 18 height 18
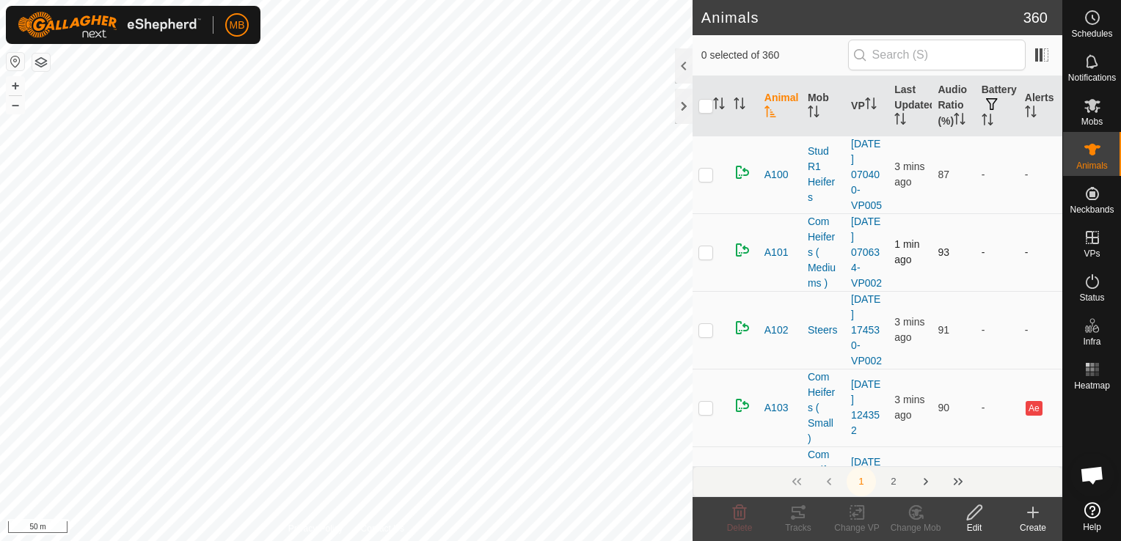
click at [491, 45] on div "A127 3972232431 Com Heifers ( Small ) 2025-09-04 124352 + – ⇧ i 50 m" at bounding box center [346, 270] width 693 height 541
checkbox input "true"
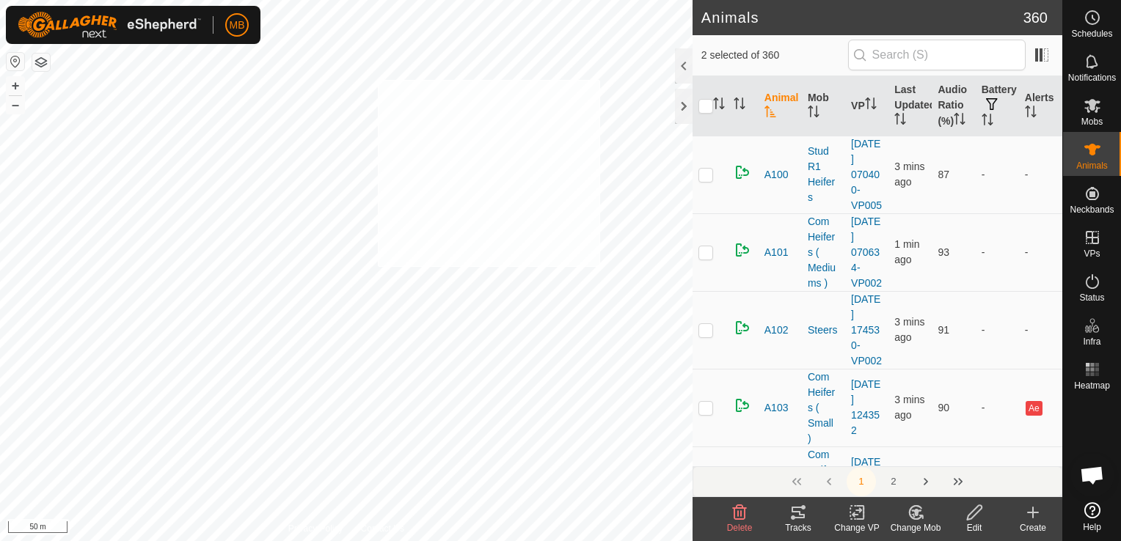
checkbox input "true"
click at [909, 519] on icon at bounding box center [916, 513] width 18 height 18
click at [910, 522] on div "Change Mob" at bounding box center [915, 528] width 59 height 13
click at [742, 529] on span "Delete" at bounding box center [740, 528] width 26 height 10
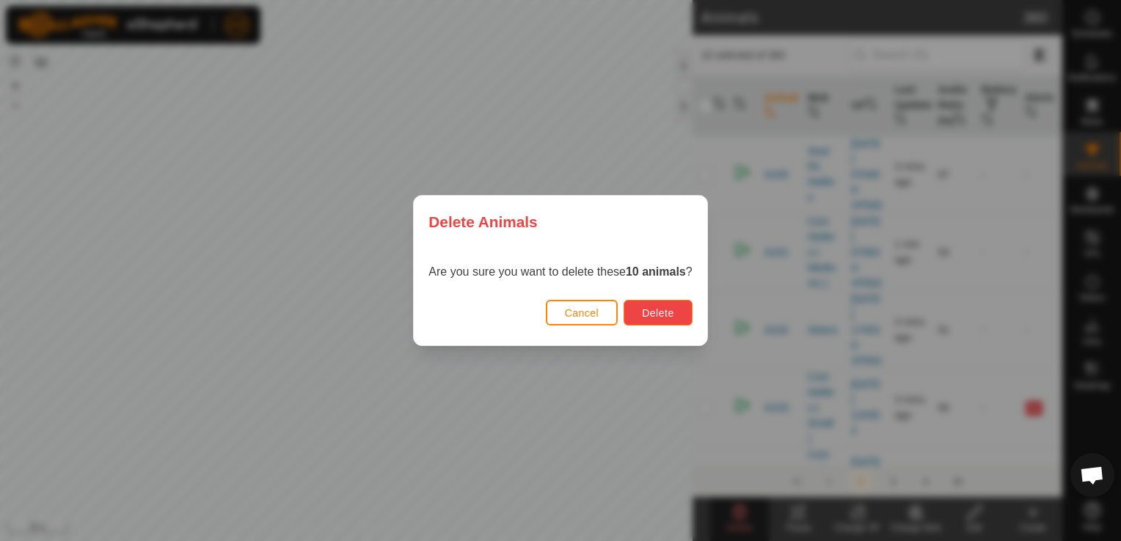
click at [646, 322] on button "Delete" at bounding box center [658, 313] width 68 height 26
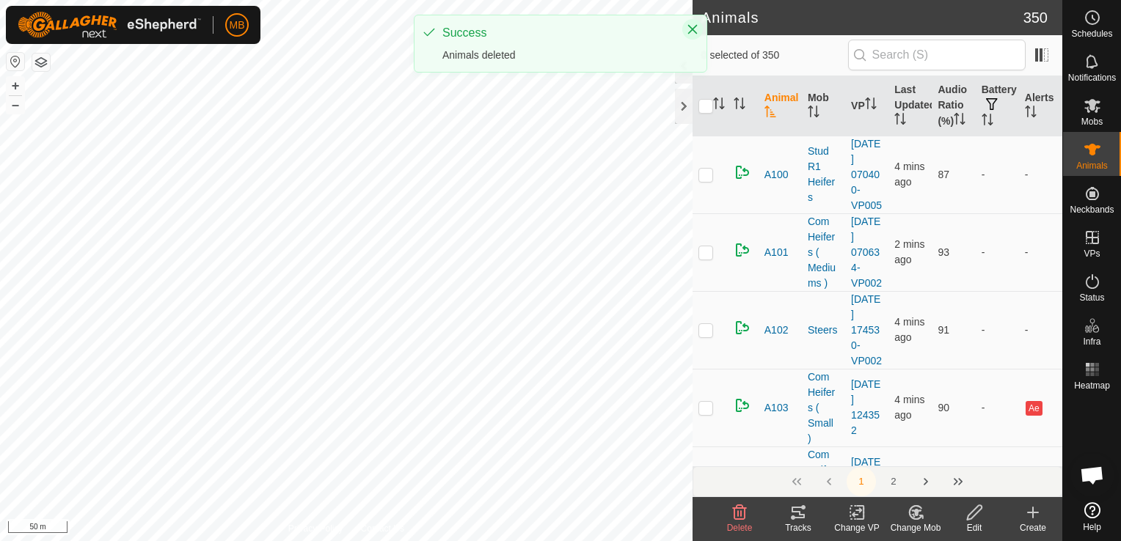
click at [693, 31] on icon "Close" at bounding box center [693, 29] width 12 height 12
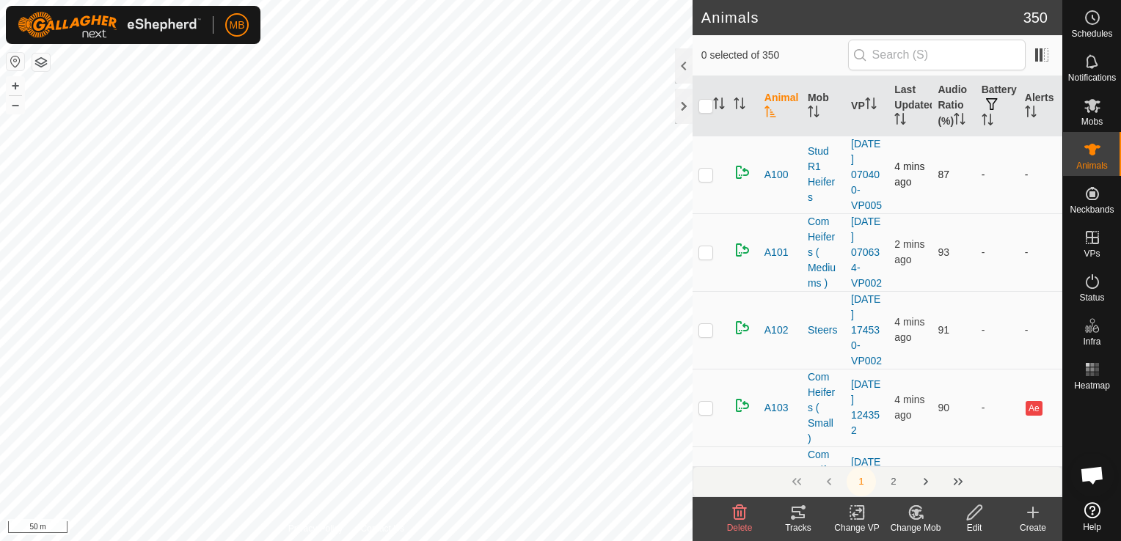
click at [792, 147] on div "Animals 350 0 selected of 350 Animal Mob VP Last Updated Audio Ratio (%) Batter…" at bounding box center [531, 270] width 1062 height 541
click at [20, 101] on button "–" at bounding box center [16, 105] width 18 height 18
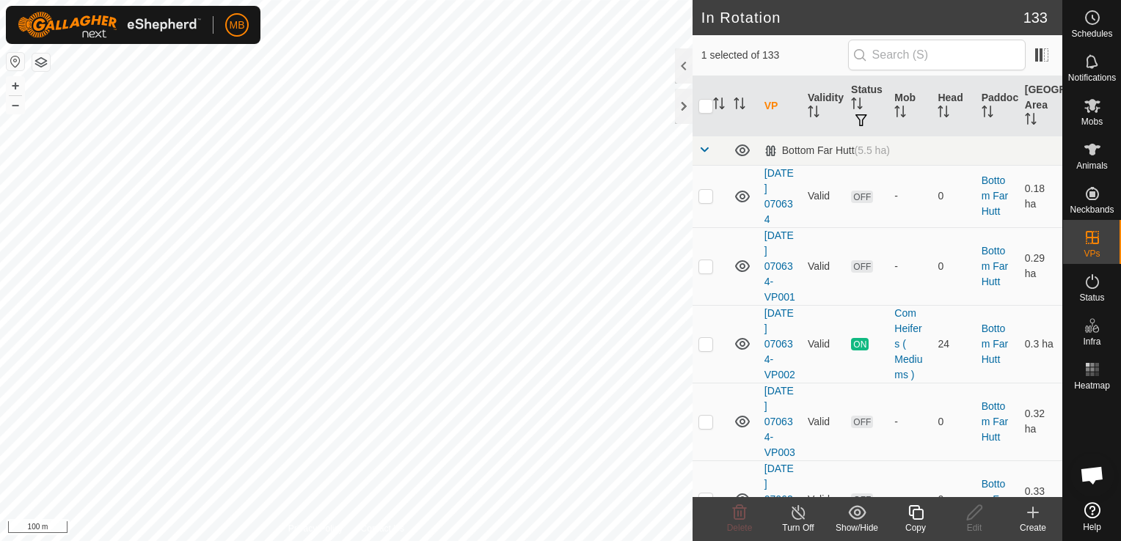
click at [434, 0] on html "MB Schedules Notifications Mobs Animals Neckbands VPs Status Infra Heatmap Help…" at bounding box center [560, 270] width 1121 height 541
click at [191, 13] on div "MB Schedules Notifications Mobs Animals Neckbands VPs Status Infra Heatmap Help…" at bounding box center [560, 270] width 1121 height 541
click at [584, 541] on html "MB Schedules Notifications Mobs Animals Neckbands VPs Status Infra Heatmap Help…" at bounding box center [560, 270] width 1121 height 541
click at [12, 91] on button "+" at bounding box center [16, 86] width 18 height 18
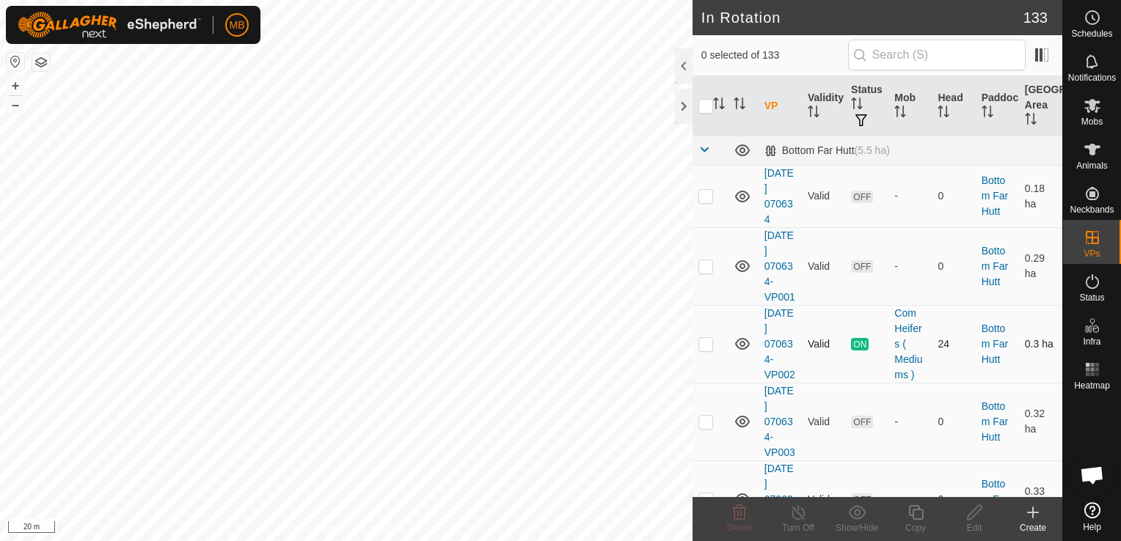
click at [742, 336] on div "In Rotation 133 0 selected of 133 VP Validity Status Mob Head Paddock Grazing A…" at bounding box center [531, 270] width 1062 height 541
drag, startPoint x: 694, startPoint y: 346, endPoint x: 585, endPoint y: 579, distance: 257.3
click at [585, 541] on html "MB Schedules Notifications Mobs Animals Neckbands VPs Status Infra Heatmap Help…" at bounding box center [560, 270] width 1121 height 541
click at [486, 541] on html "MB Schedules Notifications Mobs Animals Neckbands VPs Status Infra Heatmap Help…" at bounding box center [560, 270] width 1121 height 541
checkbox input "true"
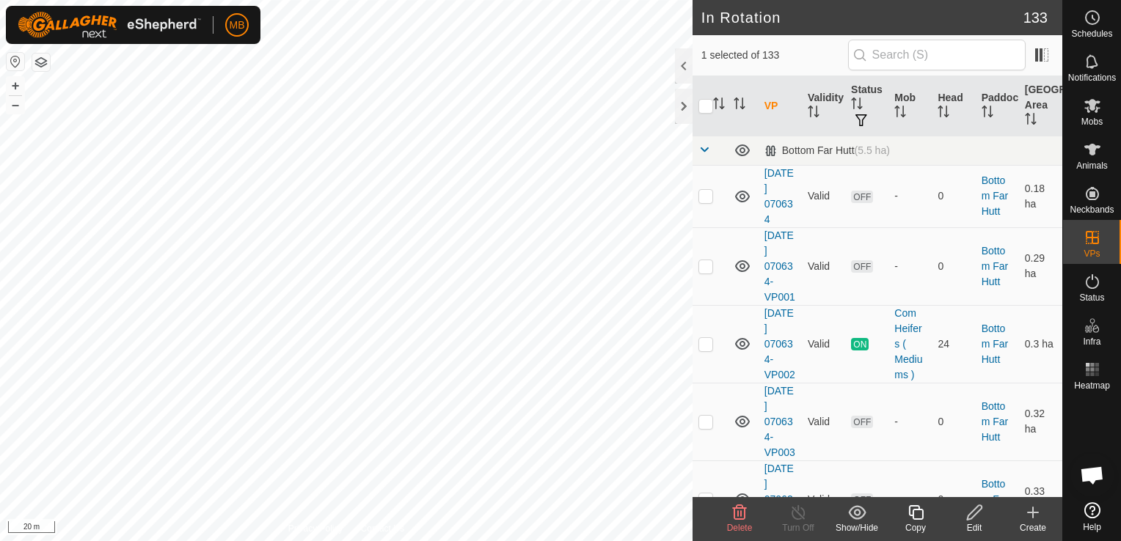
checkbox input "true"
checkbox input "false"
checkbox input "true"
